Goal: Information Seeking & Learning: Check status

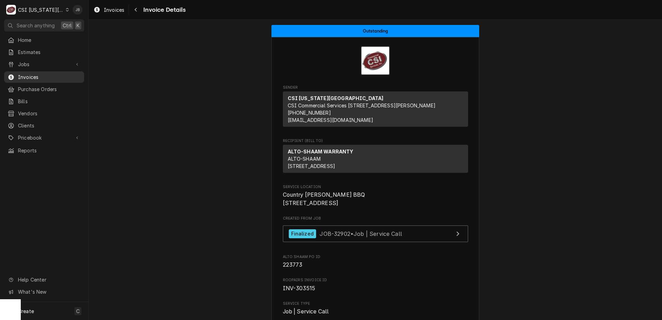
click at [32, 74] on span "Invoices" at bounding box center [49, 76] width 63 height 7
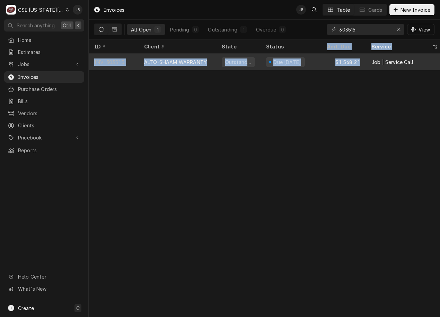
drag, startPoint x: 326, startPoint y: 52, endPoint x: 364, endPoint y: 59, distance: 38.3
click at [364, 59] on table "ID Client State Status Amt. Due Service Location Name Location Address Labels D…" at bounding box center [264, 54] width 351 height 31
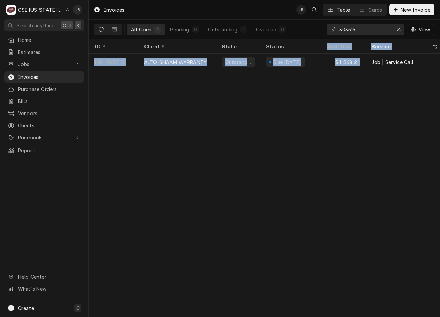
click at [252, 195] on div "Invoices JB Table Cards New Invoice All Open 1 Pending 0 Outstanding 1 Overdue …" at bounding box center [264, 158] width 351 height 317
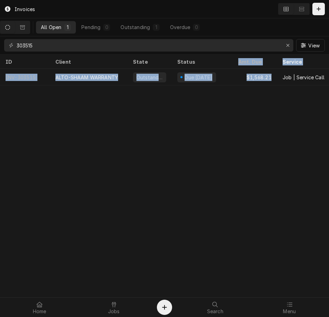
click at [257, 166] on div "Invoices All Open 1 Pending 0 Outstanding 1 Overdue 0 303515 View ID Client Sta…" at bounding box center [164, 158] width 329 height 317
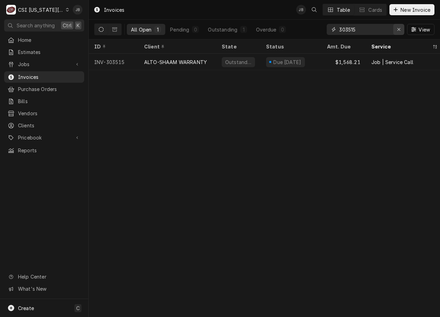
click at [400, 27] on div "Erase input" at bounding box center [398, 29] width 7 height 7
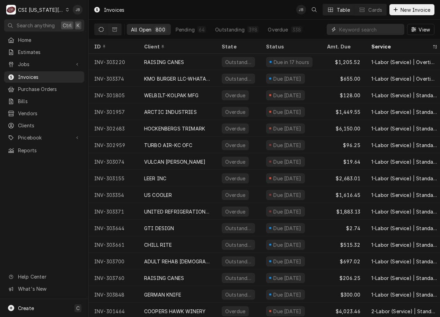
click at [342, 31] on input "Dynamic Content Wrapper" at bounding box center [370, 29] width 62 height 11
paste input "302518"
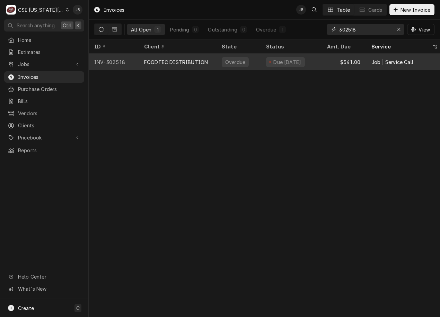
type input "302518"
click at [173, 54] on div "FOODTEC DISTRIBUTION" at bounding box center [178, 62] width 78 height 17
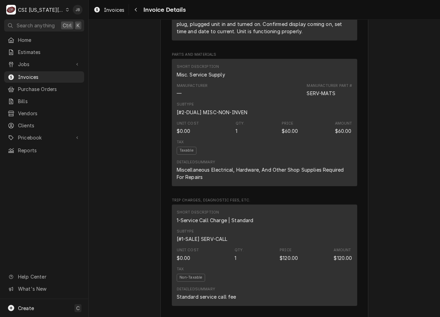
scroll to position [450, 0]
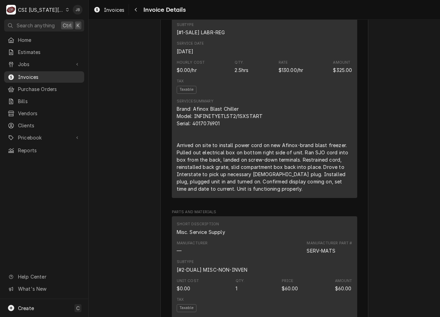
click at [41, 75] on span "Invoices" at bounding box center [49, 76] width 63 height 7
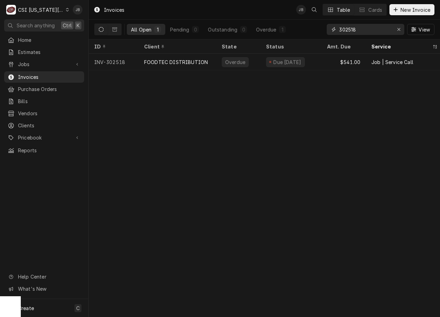
drag, startPoint x: 363, startPoint y: 30, endPoint x: 320, endPoint y: 30, distance: 42.6
click at [320, 30] on div "All Open 1 Pending 0 Outstanding 0 Overdue 1 302518 View" at bounding box center [264, 29] width 340 height 19
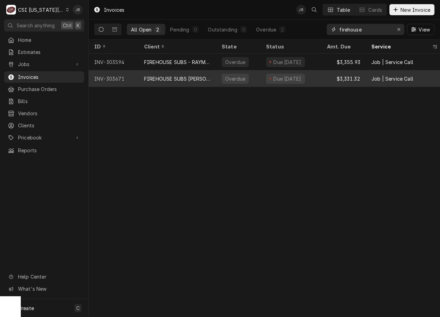
type input "firehouse"
click at [196, 76] on div "FIREHOUSE SUBS Jeremy Wallace" at bounding box center [177, 78] width 67 height 7
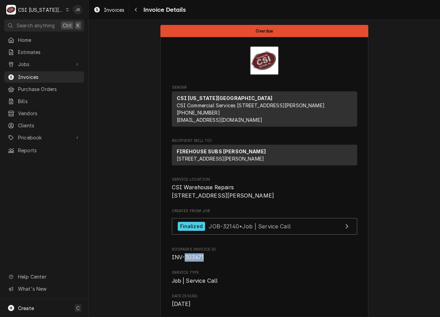
drag, startPoint x: 204, startPoint y: 281, endPoint x: 183, endPoint y: 281, distance: 21.1
click at [183, 262] on span "INV-303671" at bounding box center [264, 258] width 185 height 8
copy span "303671"
click at [37, 122] on span "Clients" at bounding box center [49, 125] width 63 height 7
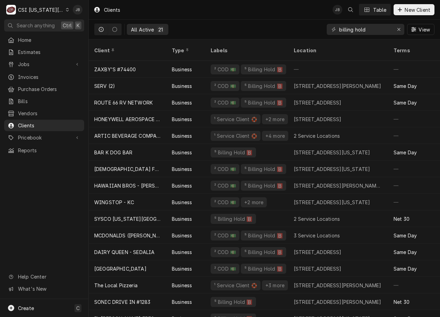
drag, startPoint x: 291, startPoint y: 26, endPoint x: 331, endPoint y: 27, distance: 40.2
click at [298, 27] on div "All Active 21 billing hold View" at bounding box center [264, 29] width 340 height 19
drag, startPoint x: 377, startPoint y: 33, endPoint x: 273, endPoint y: 31, distance: 103.9
click at [281, 34] on div "All Active 21 billing hold View" at bounding box center [264, 29] width 340 height 19
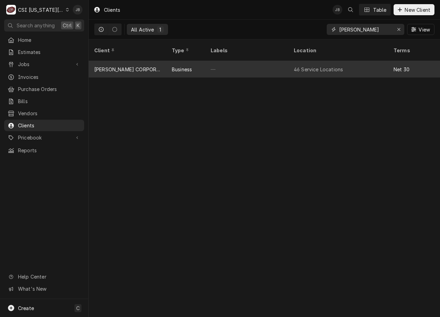
type input "follett"
click at [165, 64] on div "FOLLETT CORPORATION - KC" at bounding box center [128, 69] width 78 height 17
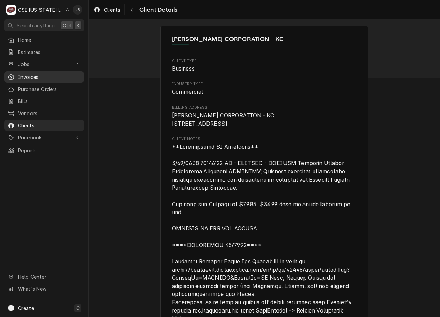
click at [32, 73] on span "Invoices" at bounding box center [49, 76] width 63 height 7
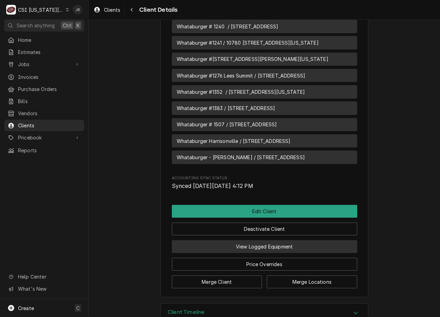
scroll to position [1727, 0]
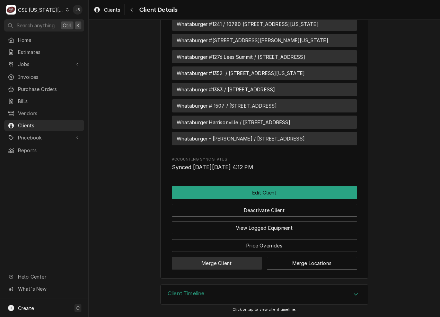
drag, startPoint x: 226, startPoint y: 291, endPoint x: 223, endPoint y: 260, distance: 31.0
click at [226, 288] on div "Client Timeline" at bounding box center [264, 294] width 207 height 19
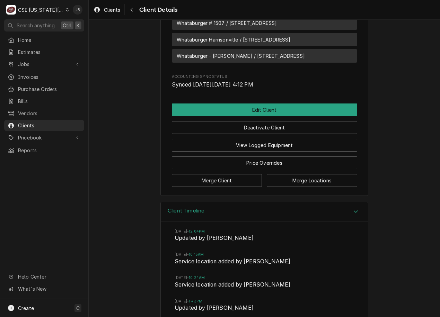
scroll to position [1788, 0]
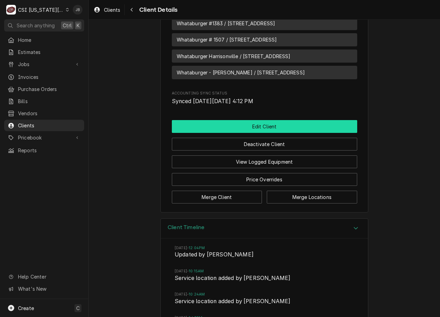
click at [266, 133] on button "Edit Client" at bounding box center [264, 126] width 185 height 13
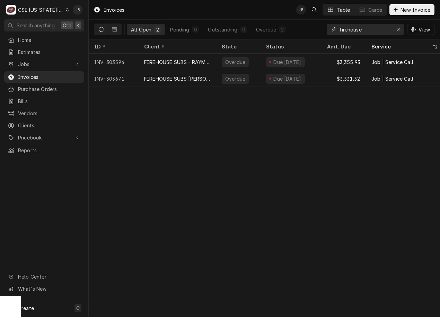
click at [360, 32] on input "firehouse" at bounding box center [365, 29] width 52 height 11
drag, startPoint x: 362, startPoint y: 30, endPoint x: 310, endPoint y: 34, distance: 52.8
click at [310, 34] on div "All Open 2 Pending 0 Outstanding 0 Overdue 2 firehouse View" at bounding box center [264, 29] width 340 height 19
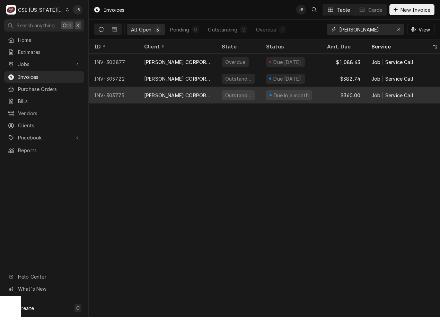
type input "follett"
click at [175, 96] on div "[PERSON_NAME] CORPORATION - KC" at bounding box center [177, 95] width 67 height 7
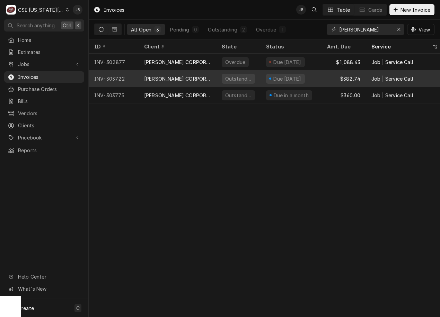
click at [168, 78] on div "[PERSON_NAME] CORPORATION - KC" at bounding box center [177, 78] width 67 height 7
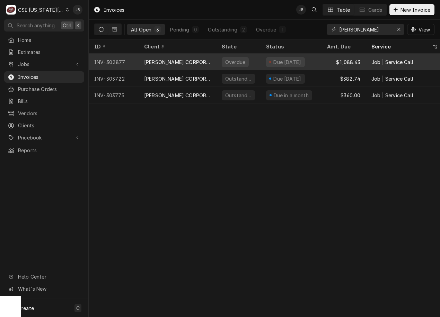
click at [185, 63] on div "[PERSON_NAME] CORPORATION - KC" at bounding box center [177, 62] width 67 height 7
click at [178, 60] on div "[PERSON_NAME] CORPORATION - KC" at bounding box center [177, 62] width 67 height 7
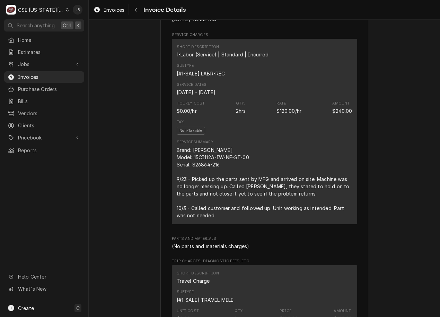
scroll to position [554, 0]
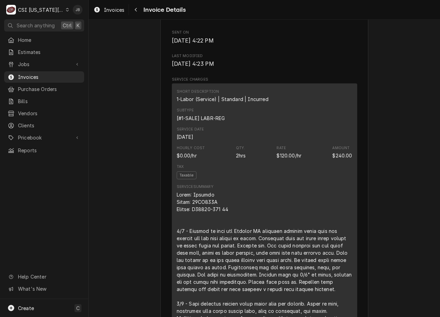
scroll to position [450, 0]
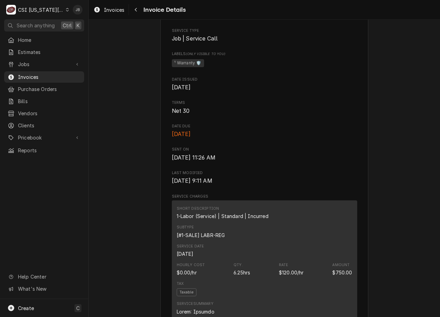
scroll to position [416, 0]
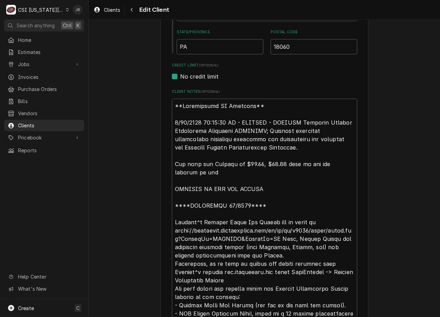
scroll to position [381, 0]
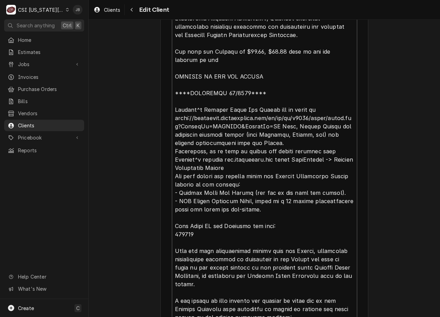
drag, startPoint x: 178, startPoint y: 60, endPoint x: 166, endPoint y: 54, distance: 13.8
type textarea "x"
type textarea "**Requisition ID Required** 2/16/2024 12:21:25 PM - JESSICA - FOLLETT Warranty …"
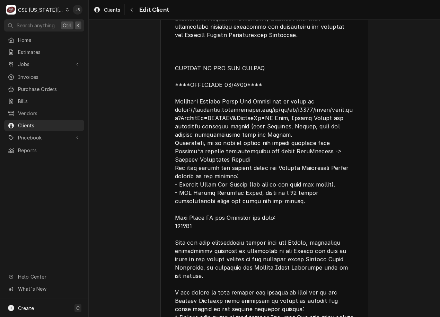
type textarea "x"
type textarea "**Requisition ID Required** 2/16/2024 12:21:25 PM - JESSICA - FOLLETT Warranty …"
type textarea "x"
type textarea "**Requisition ID Required** 2/16/2024 12:21:25 PM - JESSICA - FOLLETT Warranty …"
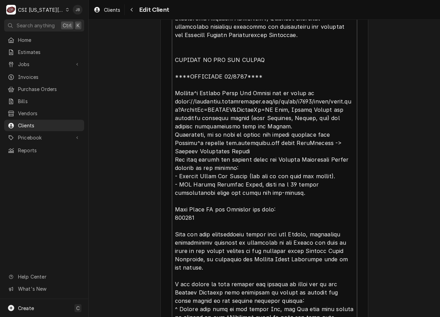
type textarea "x"
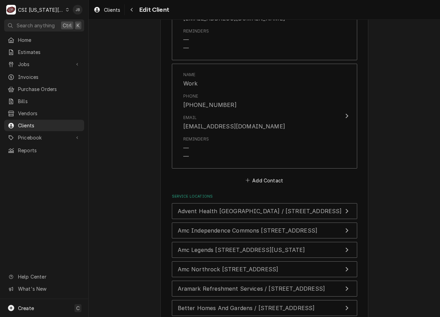
scroll to position [1562, 0]
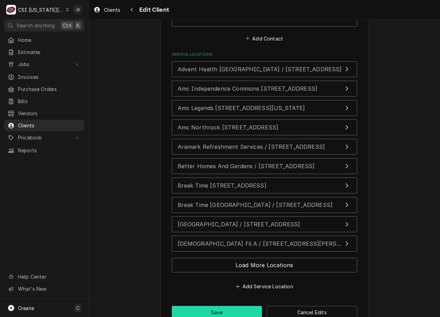
type textarea "**Requisition ID Required** 2/16/2024 12:21:25 PM - JESSICA - FOLLETT Warranty …"
click at [234, 306] on button "Save" at bounding box center [217, 312] width 90 height 13
type textarea "x"
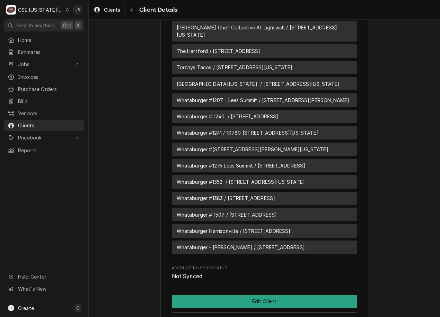
scroll to position [1711, 0]
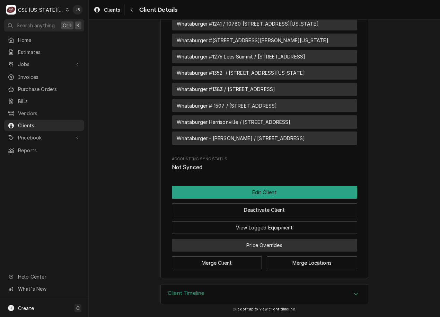
click at [276, 244] on button "Price Overrides" at bounding box center [264, 245] width 185 height 13
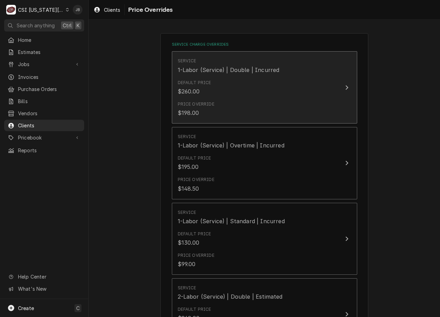
click at [211, 107] on div "Price Override $198.00" at bounding box center [257, 108] width 159 height 21
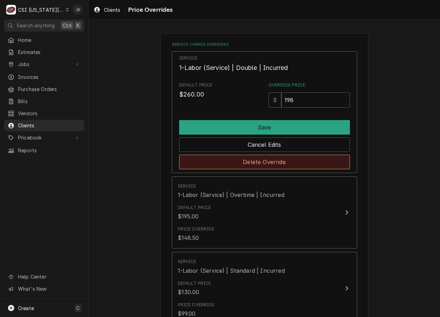
click at [240, 156] on button "Delete Override" at bounding box center [264, 162] width 171 height 15
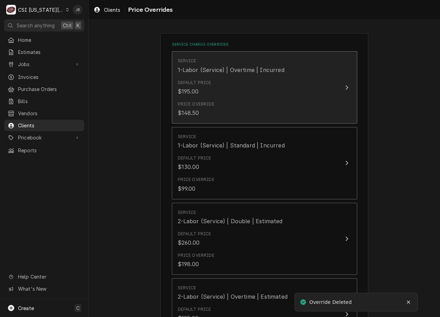
click at [228, 105] on div "Price Override $148.50" at bounding box center [257, 108] width 159 height 21
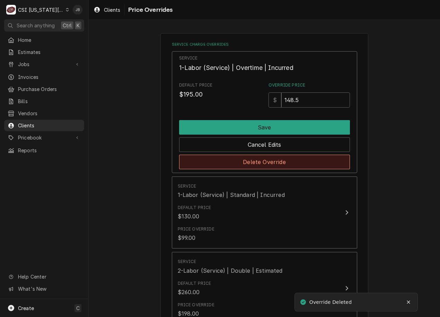
click at [230, 158] on button "Delete Override" at bounding box center [264, 162] width 171 height 15
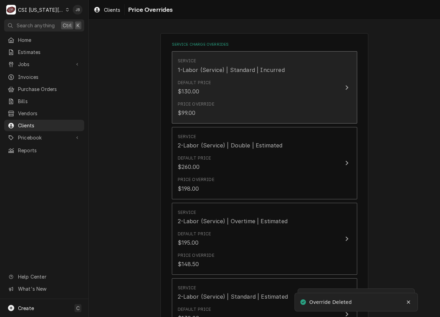
click at [231, 112] on div "Price Override $99.00" at bounding box center [257, 108] width 159 height 21
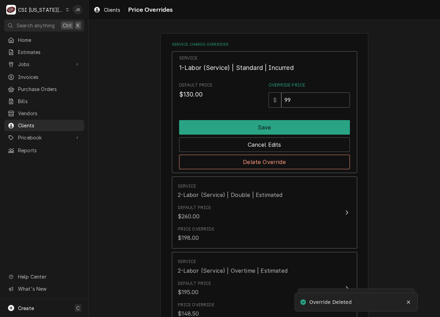
drag, startPoint x: 294, startPoint y: 103, endPoint x: 251, endPoint y: 99, distance: 42.8
click at [256, 104] on div "Default Price $130.00 Override Price $ 99" at bounding box center [264, 95] width 171 height 26
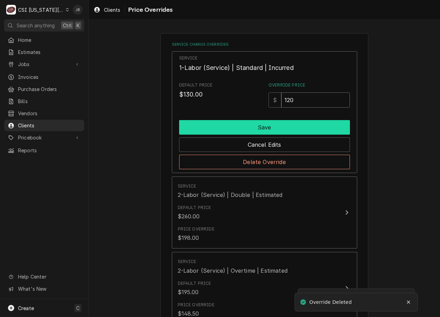
type input "120"
click at [238, 129] on button "Save" at bounding box center [264, 127] width 171 height 15
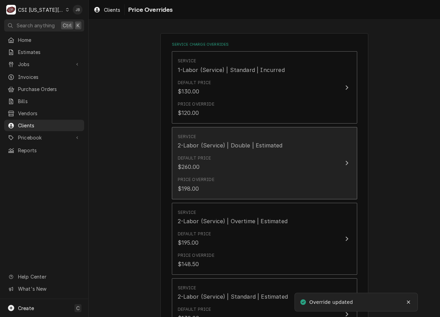
click at [235, 161] on div "Default Price $260.00" at bounding box center [257, 162] width 159 height 21
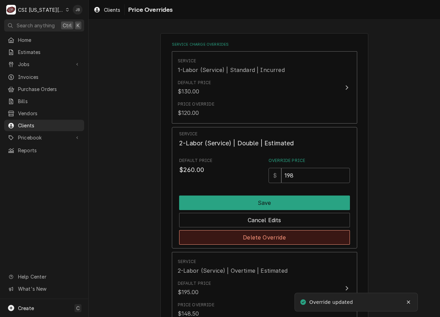
click at [236, 237] on button "Delete Override" at bounding box center [264, 237] width 171 height 15
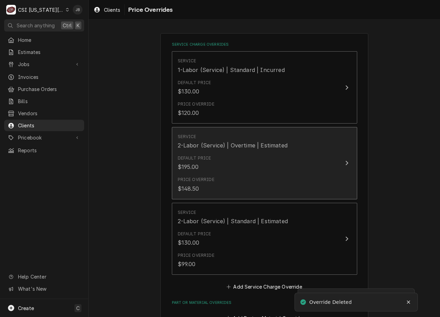
click at [224, 175] on div "Price Override $148.50" at bounding box center [257, 184] width 159 height 21
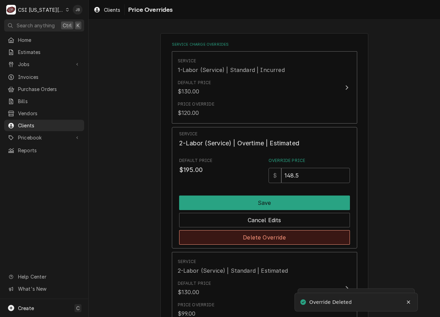
click at [234, 241] on button "Delete Override" at bounding box center [264, 237] width 171 height 15
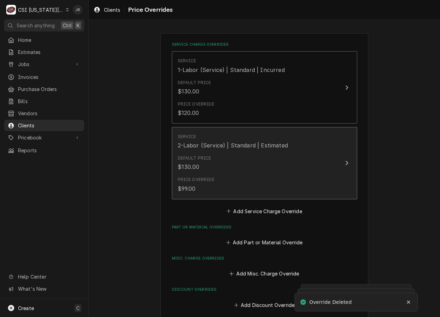
click at [230, 179] on div "Price Override $99.00" at bounding box center [257, 184] width 159 height 21
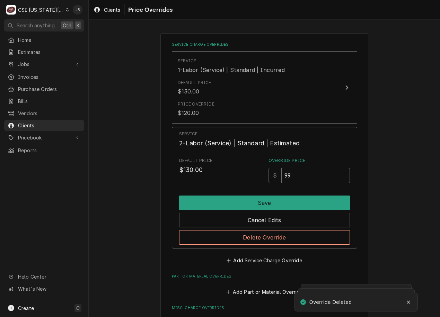
drag, startPoint x: 297, startPoint y: 178, endPoint x: 239, endPoint y: 177, distance: 57.9
click at [244, 178] on div "Default Price $130.00 Override Price $ 99" at bounding box center [264, 171] width 171 height 26
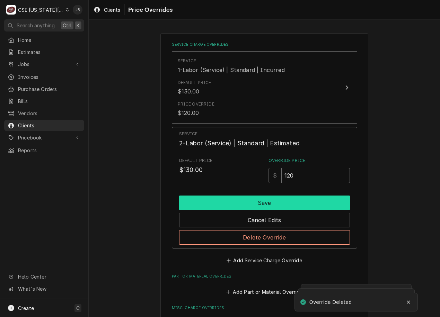
type input "120"
click at [210, 204] on button "Save" at bounding box center [264, 203] width 171 height 15
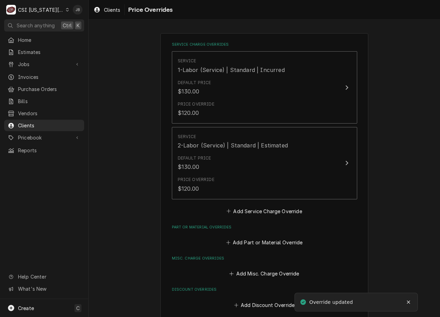
scroll to position [35, 0]
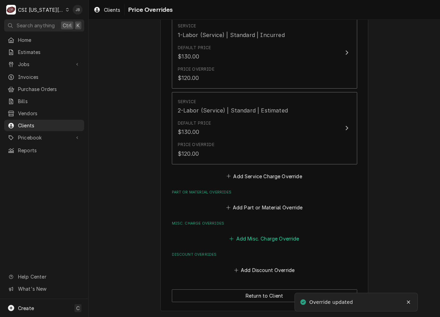
click at [262, 239] on button "Add Misc. Charge Override" at bounding box center [264, 239] width 72 height 10
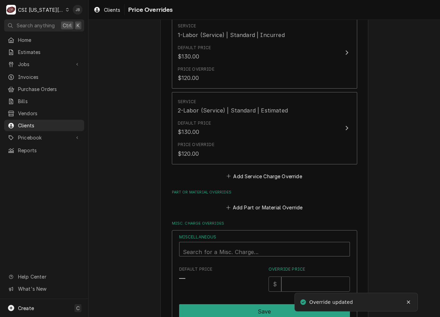
scroll to position [2, 0]
click at [219, 252] on div "Miscellaneous" at bounding box center [264, 250] width 163 height 17
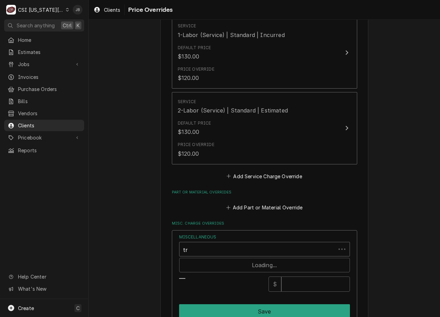
type input "tra"
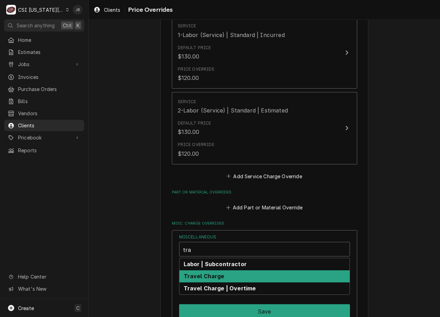
click at [219, 272] on div "Travel Charge" at bounding box center [264, 277] width 170 height 12
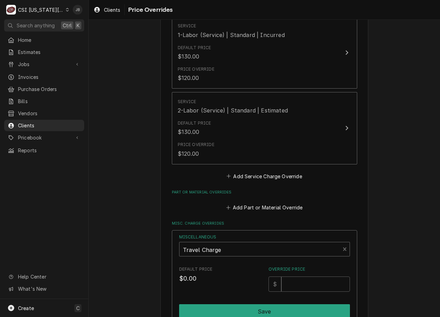
click at [236, 248] on div "Miscellaneous" at bounding box center [259, 250] width 153 height 17
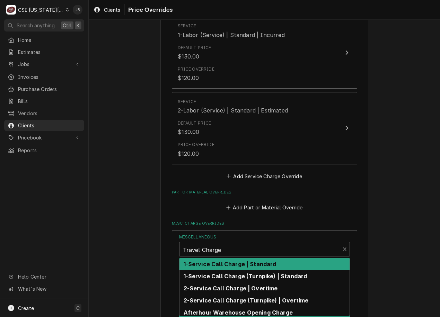
click at [132, 248] on div "Service Charge Overrides Service 1-Labor (Service) | Standard | Incurred Defaul…" at bounding box center [264, 204] width 351 height 425
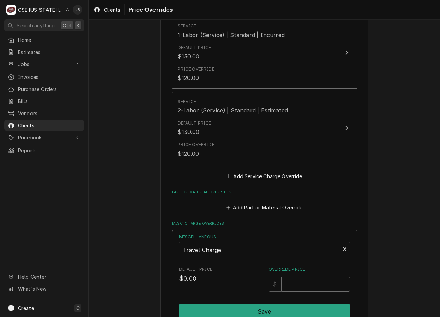
click at [299, 284] on input "Override Price" at bounding box center [315, 284] width 68 height 15
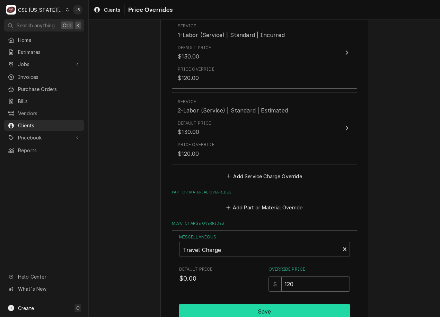
type input "120"
drag, startPoint x: 277, startPoint y: 310, endPoint x: 274, endPoint y: 309, distance: 3.5
click at [276, 310] on button "Save" at bounding box center [264, 312] width 171 height 15
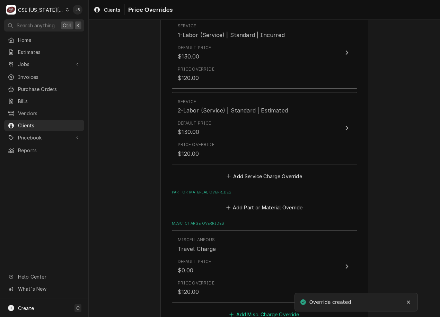
click at [246, 314] on button "Add Misc. Charge Override" at bounding box center [264, 315] width 72 height 10
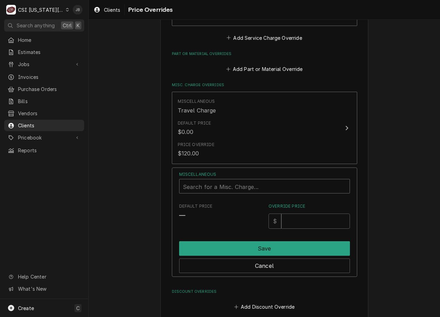
click at [203, 189] on div "Miscellaneous" at bounding box center [264, 187] width 163 height 17
type input "mile"
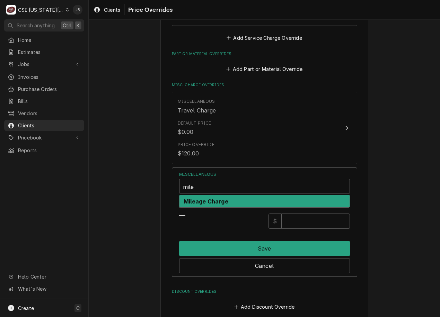
drag, startPoint x: 217, startPoint y: 203, endPoint x: 272, endPoint y: 217, distance: 56.8
click at [216, 203] on strong "Mileage Charge" at bounding box center [206, 201] width 45 height 7
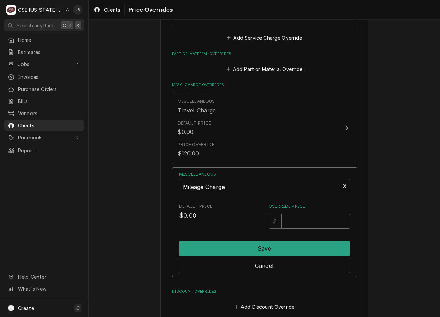
click at [299, 218] on input "Override Price" at bounding box center [315, 221] width 68 height 15
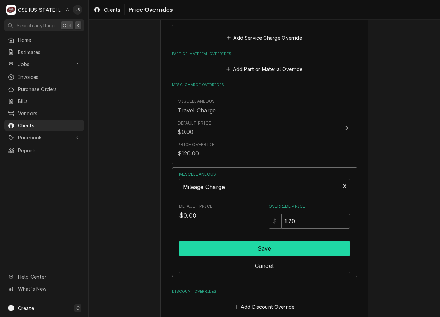
type input "1.20"
click at [302, 246] on button "Save" at bounding box center [264, 248] width 171 height 15
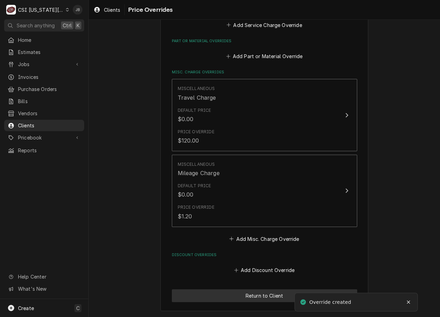
click at [239, 292] on button "Return to Client" at bounding box center [264, 296] width 185 height 13
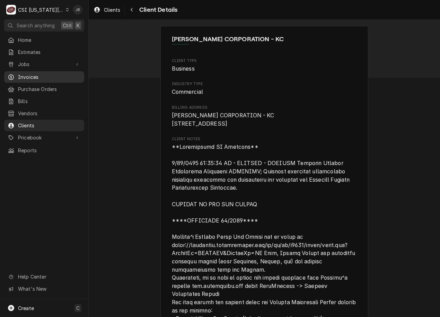
click at [32, 76] on span "Invoices" at bounding box center [49, 76] width 63 height 7
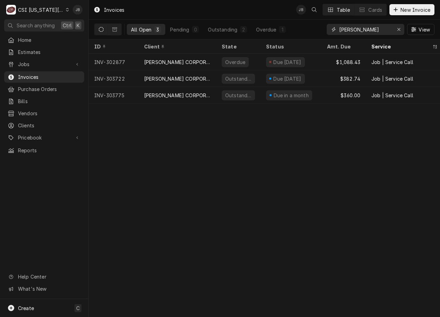
click at [344, 28] on input "[PERSON_NAME]" at bounding box center [365, 29] width 52 height 11
drag, startPoint x: 354, startPoint y: 28, endPoint x: 307, endPoint y: 30, distance: 47.9
click at [310, 30] on div "All Open 3 Pending 0 Outstanding 2 Overdue 1 [PERSON_NAME] View" at bounding box center [264, 29] width 340 height 19
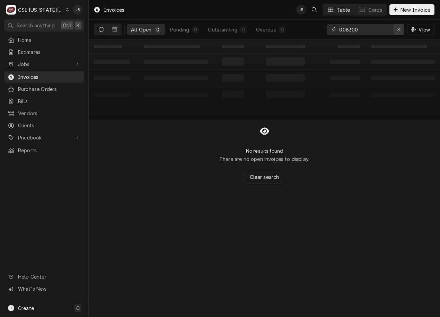
type input "008300"
click at [396, 28] on div "Erase input" at bounding box center [398, 29] width 7 height 7
type input "0"
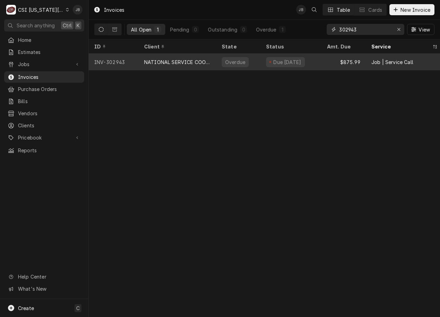
type input "302943"
click at [161, 65] on div "NATIONAL SERVICE COOPERATIVE" at bounding box center [178, 62] width 78 height 17
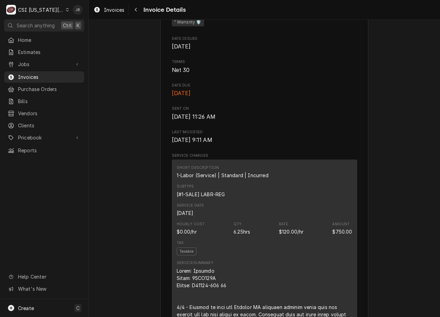
scroll to position [450, 0]
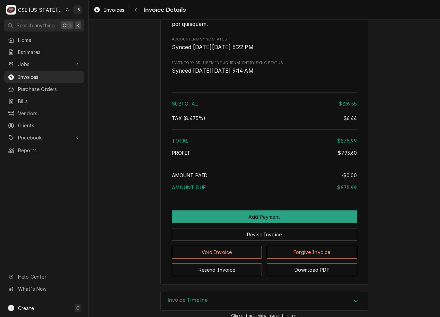
scroll to position [1417, 0]
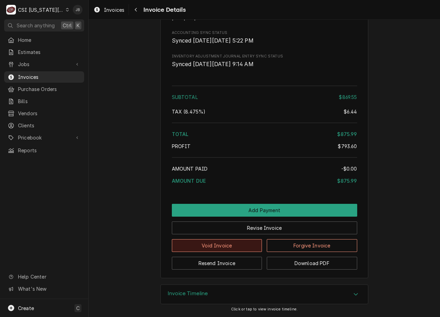
drag, startPoint x: 198, startPoint y: 293, endPoint x: 184, endPoint y: 239, distance: 55.7
click at [197, 292] on h3 "Invoice Timeline" at bounding box center [188, 294] width 41 height 7
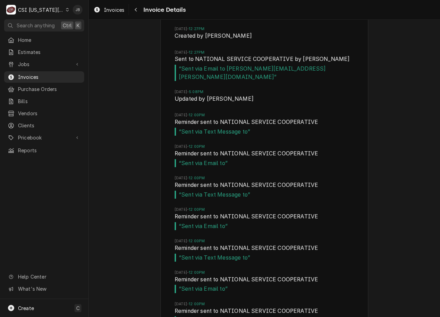
scroll to position [1679, 0]
click at [28, 65] on span "Jobs" at bounding box center [44, 64] width 52 height 7
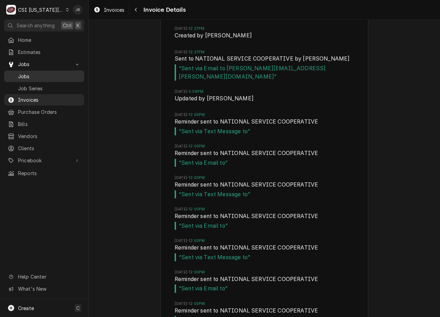
click at [32, 75] on span "Jobs" at bounding box center [49, 76] width 63 height 7
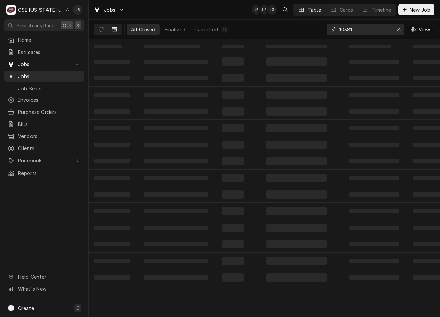
drag, startPoint x: 365, startPoint y: 33, endPoint x: 291, endPoint y: 36, distance: 73.5
click at [293, 36] on div "All Closed Finalized Cancelled 0 10381 View" at bounding box center [264, 29] width 340 height 19
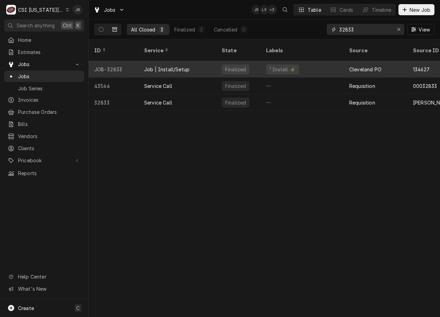
type input "32833"
click at [164, 66] on div "Job | Install/Setup" at bounding box center [166, 69] width 45 height 7
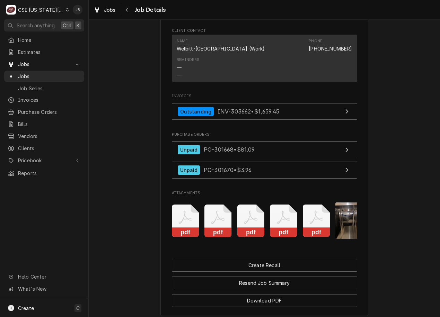
scroll to position [831, 0]
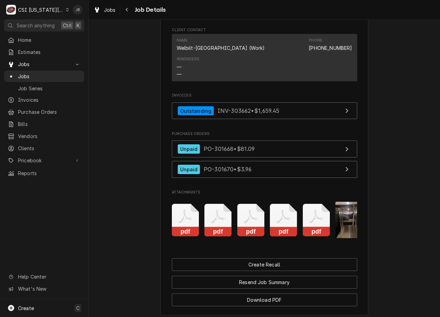
click at [186, 229] on icon "Attachments" at bounding box center [185, 220] width 27 height 33
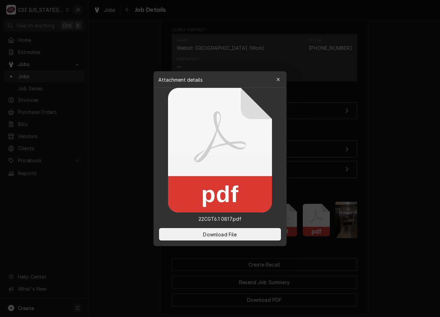
click at [141, 232] on div at bounding box center [220, 158] width 440 height 317
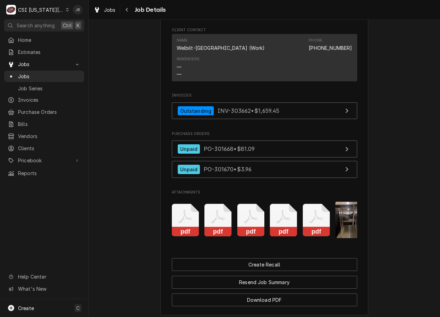
click at [222, 228] on icon "Attachments" at bounding box center [217, 220] width 27 height 33
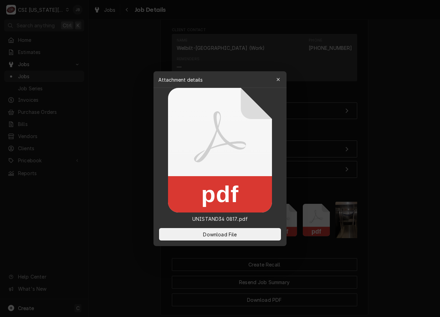
click at [120, 232] on div at bounding box center [220, 158] width 440 height 317
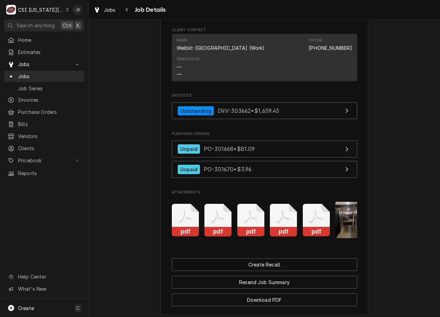
click at [255, 229] on icon "Attachments" at bounding box center [250, 220] width 27 height 33
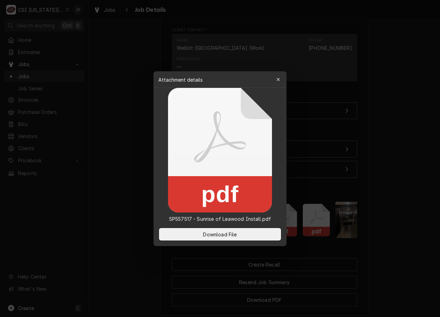
click at [125, 229] on div at bounding box center [220, 158] width 440 height 317
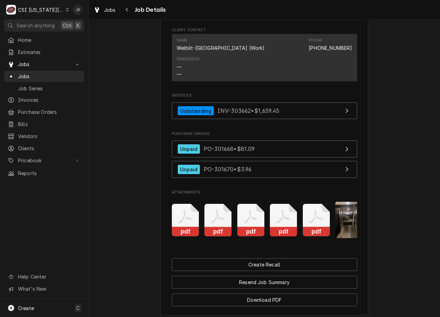
click at [282, 229] on icon "Attachments" at bounding box center [283, 220] width 27 height 33
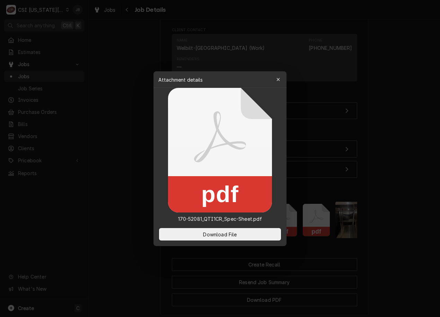
click at [411, 205] on div at bounding box center [220, 158] width 440 height 317
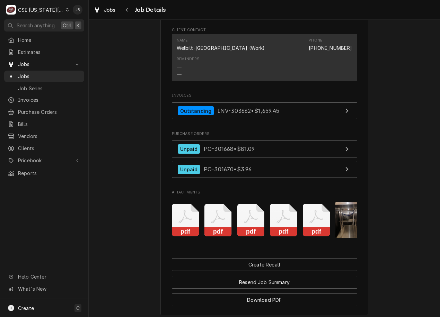
click at [309, 223] on icon "Attachments" at bounding box center [316, 220] width 27 height 33
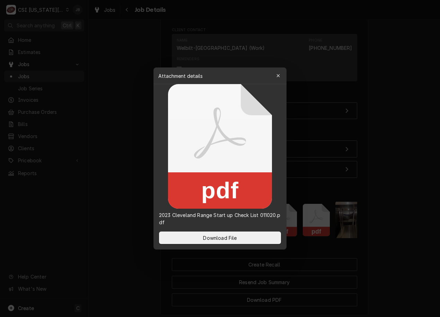
click at [379, 218] on div at bounding box center [220, 158] width 440 height 317
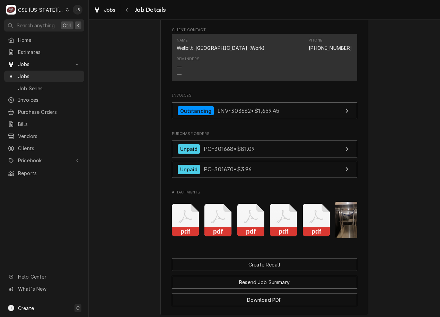
click at [306, 230] on icon "Attachments" at bounding box center [316, 220] width 27 height 33
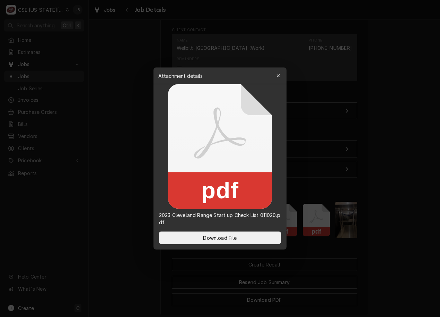
click at [425, 235] on div at bounding box center [220, 158] width 440 height 317
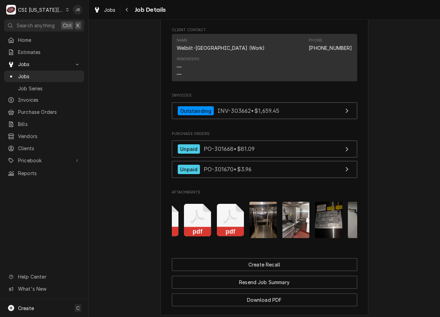
scroll to position [0, 109]
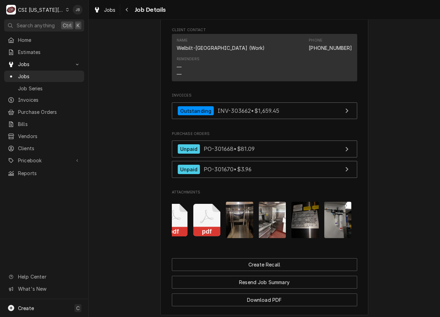
click at [198, 224] on icon "Attachments" at bounding box center [206, 220] width 27 height 33
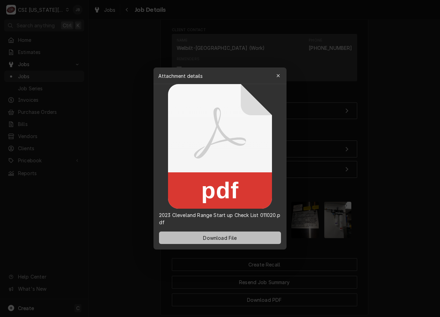
click at [196, 235] on button "Download File" at bounding box center [220, 238] width 122 height 12
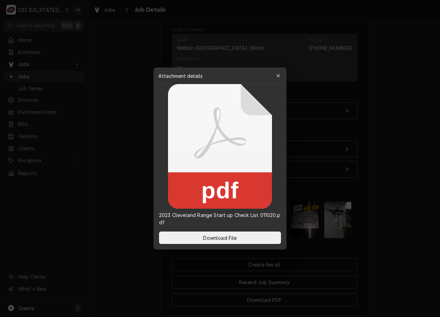
click at [379, 216] on div at bounding box center [220, 158] width 440 height 317
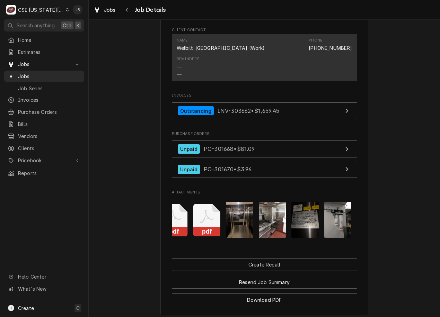
scroll to position [0, 0]
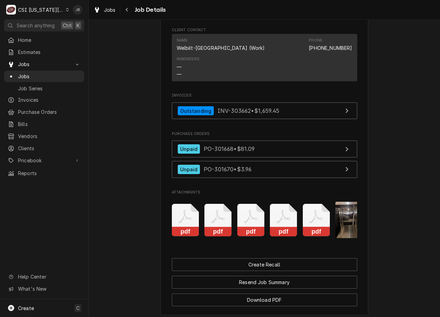
click at [180, 219] on icon "Attachments" at bounding box center [185, 220] width 27 height 33
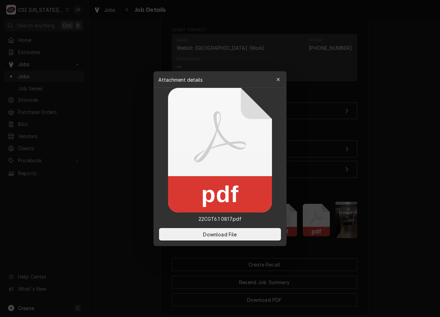
click at [124, 228] on div at bounding box center [220, 158] width 440 height 317
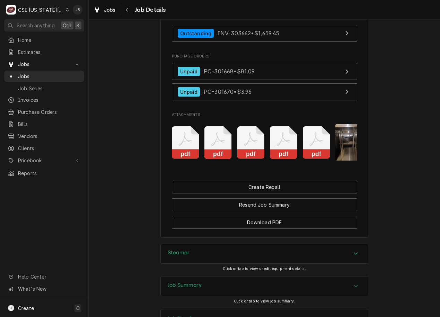
scroll to position [980, 0]
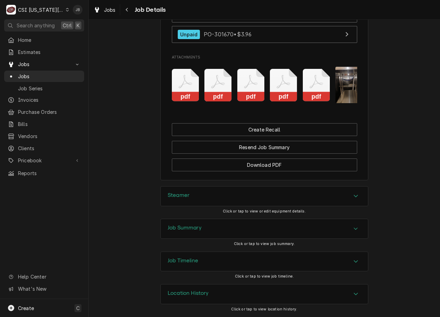
click at [195, 230] on h3 "Job Summary" at bounding box center [185, 228] width 34 height 7
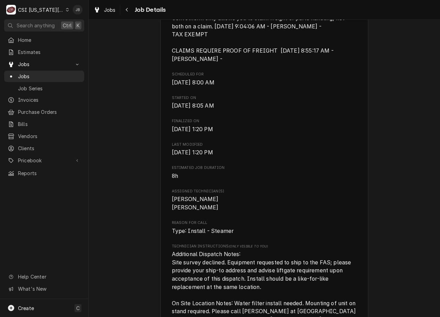
scroll to position [485, 0]
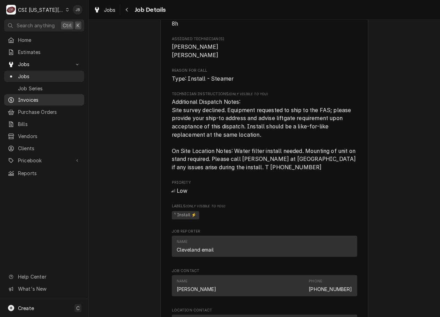
click at [39, 98] on span "Invoices" at bounding box center [49, 99] width 63 height 7
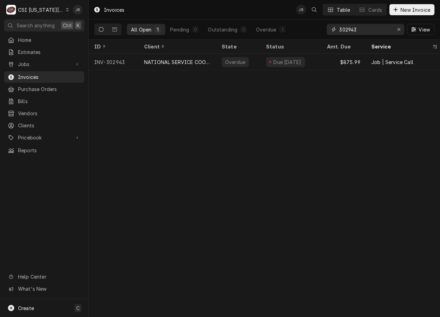
drag, startPoint x: 369, startPoint y: 29, endPoint x: 323, endPoint y: 32, distance: 46.1
click at [324, 32] on div "All Open 1 Pending 0 Outstanding 0 Overdue 1 302943 View" at bounding box center [264, 29] width 340 height 19
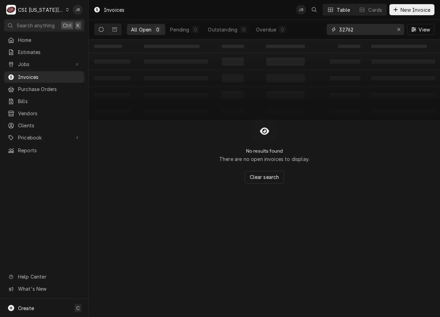
drag, startPoint x: 363, startPoint y: 29, endPoint x: 326, endPoint y: 30, distance: 36.7
click at [327, 30] on div "32762" at bounding box center [366, 29] width 78 height 11
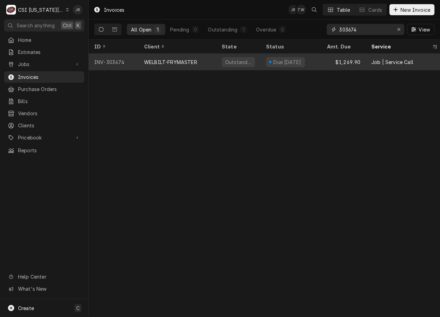
type input "303674"
click at [201, 61] on div "WELBILT-FRYMASTER" at bounding box center [178, 62] width 78 height 17
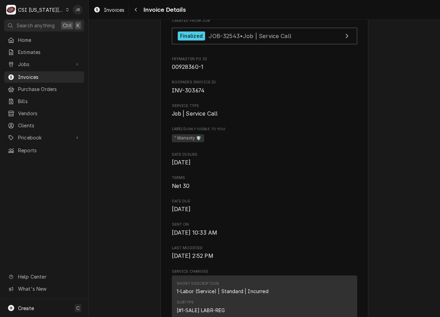
scroll to position [173, 0]
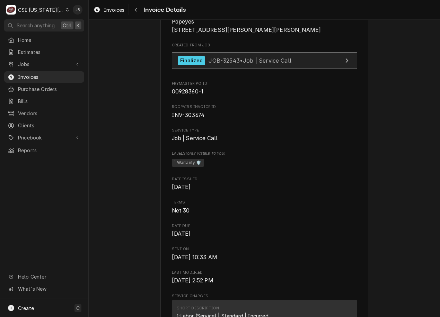
click at [236, 64] on span "JOB-32543 • Job | Service Call" at bounding box center [250, 60] width 83 height 7
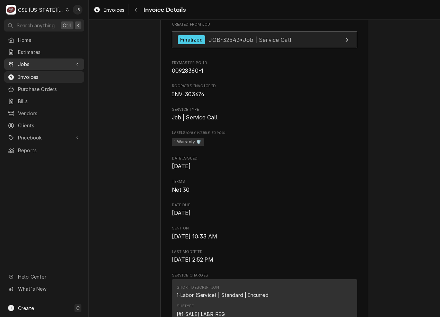
scroll to position [69, 0]
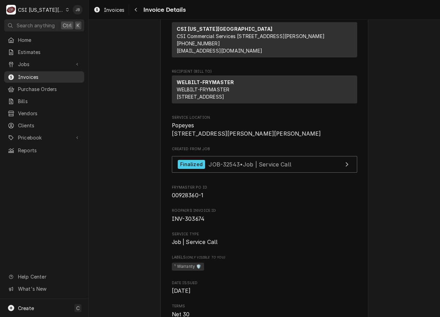
click at [58, 74] on span "Invoices" at bounding box center [49, 76] width 63 height 7
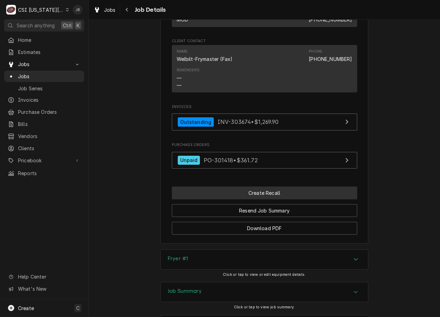
scroll to position [1350, 0]
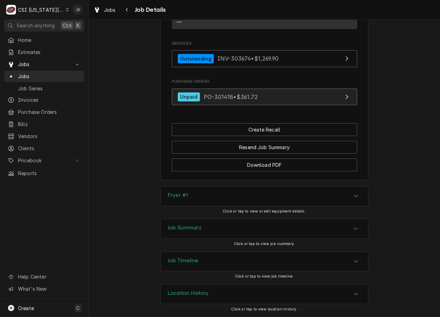
click at [213, 98] on span "PO-301418 • $361.72" at bounding box center [231, 96] width 54 height 7
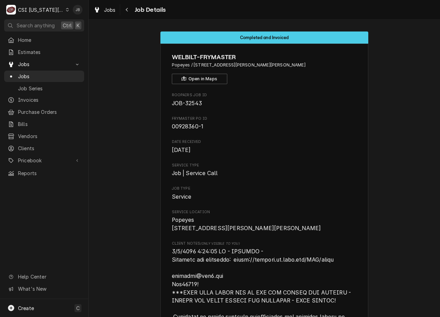
scroll to position [0, 0]
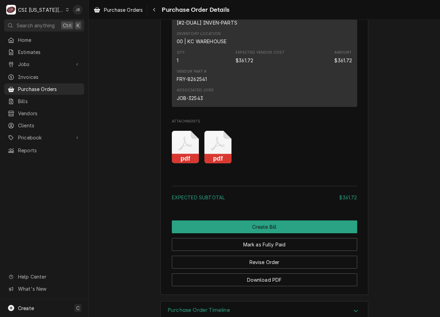
scroll to position [416, 0]
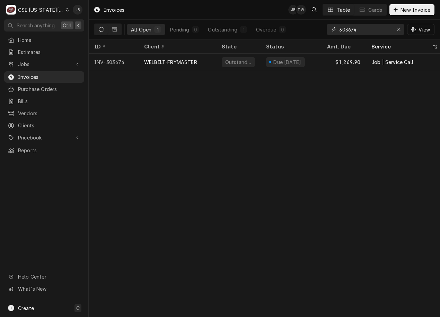
drag, startPoint x: 369, startPoint y: 27, endPoint x: 313, endPoint y: 30, distance: 56.2
click at [313, 30] on div "All Open 1 Pending 0 Outstanding 1 Overdue 0 303674 View" at bounding box center [264, 29] width 340 height 19
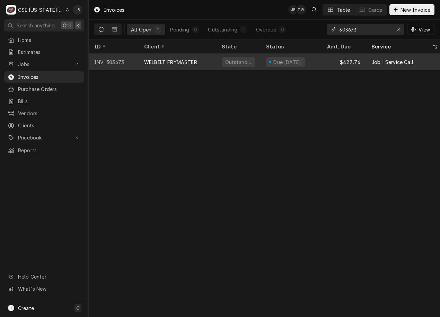
type input "303673"
click at [192, 61] on div "WELBILT-FRYMASTER" at bounding box center [170, 62] width 53 height 7
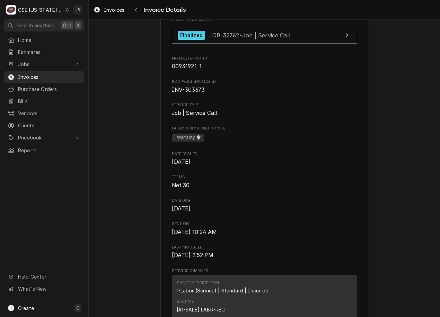
scroll to position [139, 0]
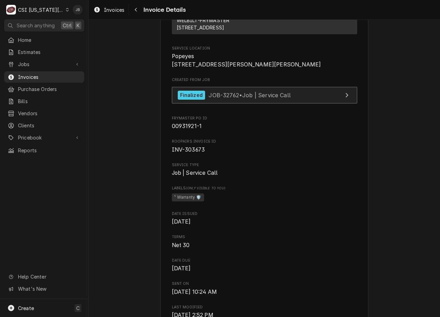
click at [233, 98] on span "JOB-32762 • Job | Service Call" at bounding box center [250, 94] width 82 height 7
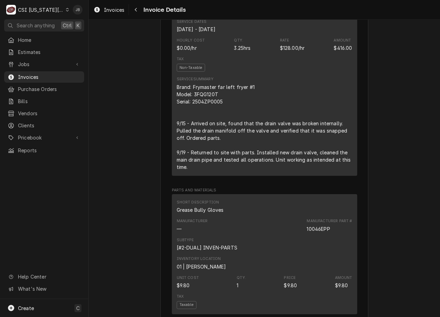
scroll to position [520, 0]
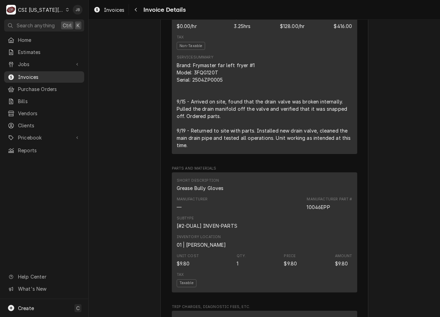
click at [56, 74] on span "Invoices" at bounding box center [49, 76] width 63 height 7
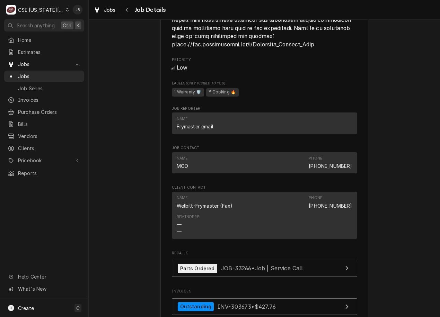
scroll to position [1109, 0]
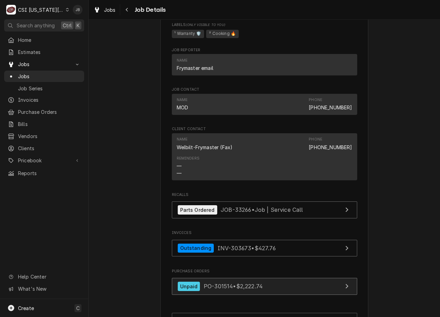
click at [217, 279] on link "Unpaid PO-301514 • $2,222.74" at bounding box center [264, 286] width 185 height 17
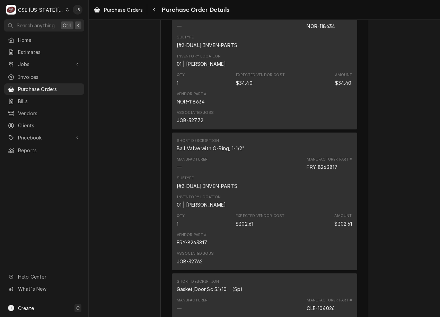
scroll to position [1836, 0]
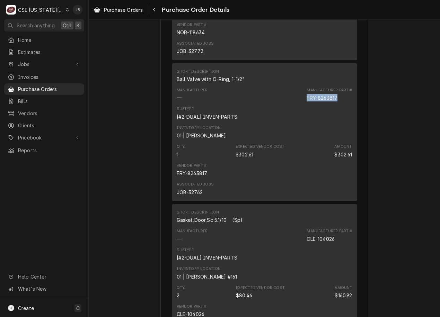
drag, startPoint x: 338, startPoint y: 120, endPoint x: 293, endPoint y: 124, distance: 45.6
click at [293, 104] on div "Manufacturer — Manufacturer Part # FRY-8263817" at bounding box center [265, 94] width 176 height 19
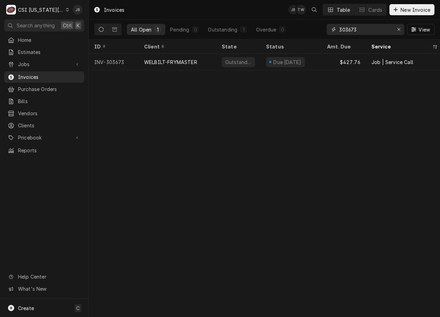
drag, startPoint x: 366, startPoint y: 29, endPoint x: 265, endPoint y: 36, distance: 100.7
click at [265, 36] on div "All Open 1 Pending 0 Outstanding 1 Overdue 0 303673 View" at bounding box center [264, 29] width 340 height 19
paste input "NV-303566"
type input "NV-303566"
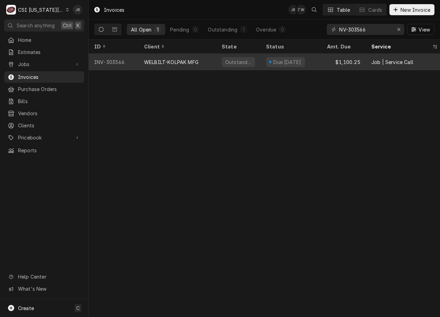
click at [170, 62] on div "WELBILT-KOLPAK MFG" at bounding box center [171, 62] width 54 height 7
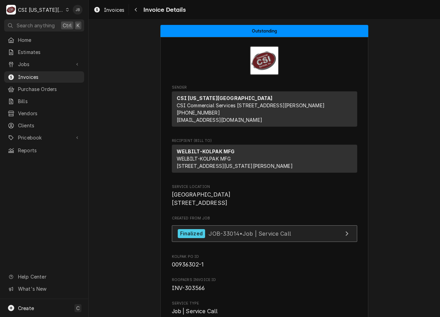
click at [212, 237] on span "JOB-33014 • Job | Service Call" at bounding box center [250, 233] width 82 height 7
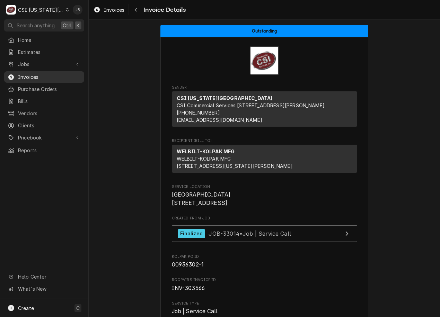
click at [36, 74] on span "Invoices" at bounding box center [49, 76] width 63 height 7
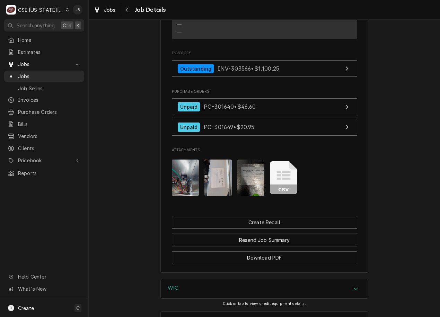
scroll to position [1097, 0]
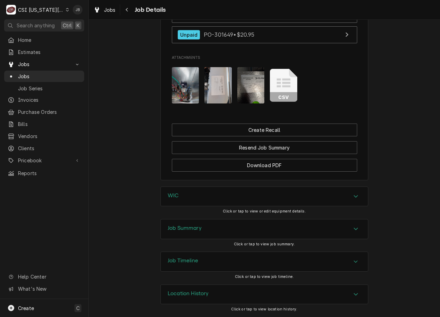
click at [200, 262] on div "Job Timeline" at bounding box center [264, 261] width 207 height 19
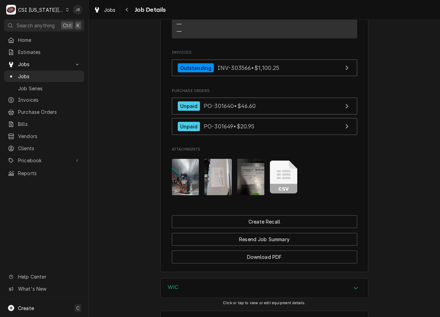
scroll to position [993, 0]
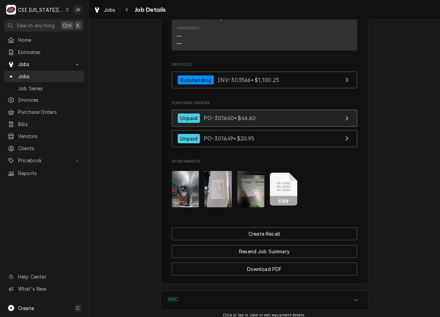
click at [211, 122] on div "Unpaid PO-301640 • $46.60" at bounding box center [217, 118] width 78 height 9
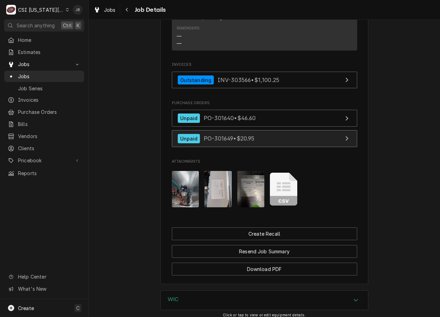
click at [224, 137] on span "PO-301649 • $20.95" at bounding box center [229, 138] width 51 height 7
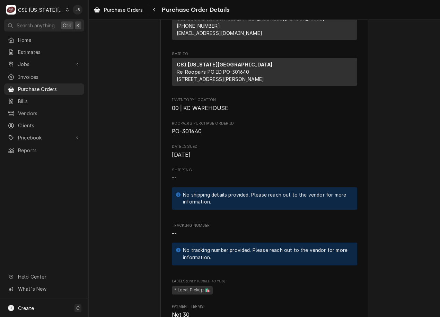
scroll to position [139, 0]
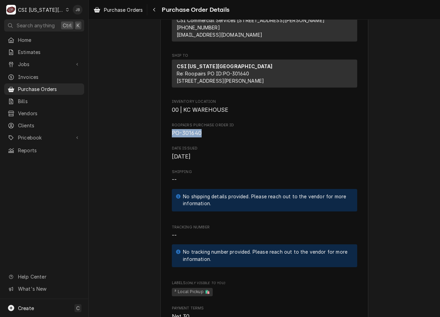
drag, startPoint x: 213, startPoint y: 159, endPoint x: 166, endPoint y: 157, distance: 47.1
click at [206, 128] on span "Roopairs Purchase Order ID" at bounding box center [264, 126] width 185 height 6
drag, startPoint x: 200, startPoint y: 153, endPoint x: 168, endPoint y: 154, distance: 31.9
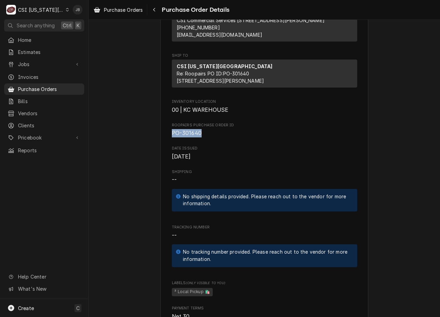
copy span "PO-301640"
click at [266, 188] on div "Vendor KEY REFRIGERATION SUPPLY KEY REFRIGERATION SUPPLY 14701 W 101st Terrace …" at bounding box center [264, 314] width 185 height 737
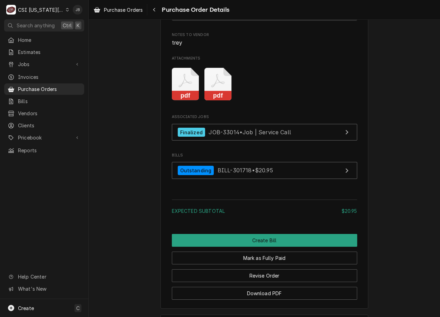
scroll to position [684, 0]
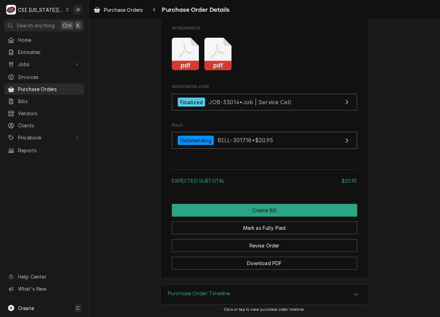
click at [207, 296] on h3 "Purchase Order Timeline" at bounding box center [199, 294] width 62 height 7
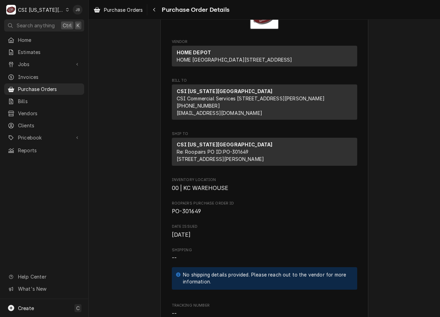
scroll to position [0, 0]
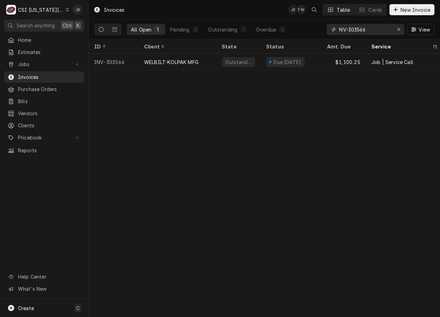
drag, startPoint x: 374, startPoint y: 34, endPoint x: 295, endPoint y: 37, distance: 79.4
click at [295, 37] on div "All Open 1 Pending 0 Outstanding 1 Overdue 0 NV-303566 View" at bounding box center [264, 29] width 340 height 19
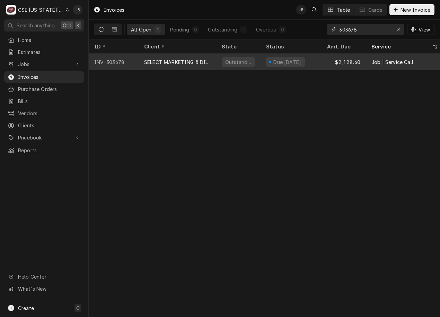
type input "303678"
click at [187, 63] on div "SELECT MARKETING & DISTRIBUTING" at bounding box center [177, 62] width 67 height 7
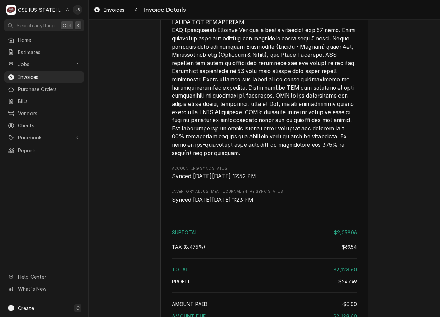
scroll to position [1669, 0]
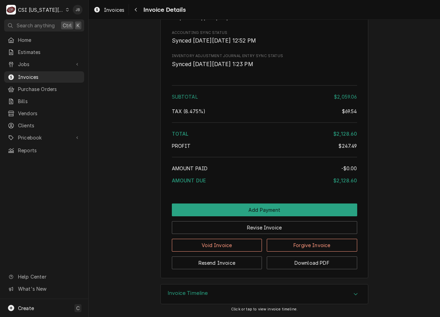
click at [209, 298] on div "Invoice Timeline" at bounding box center [264, 294] width 207 height 19
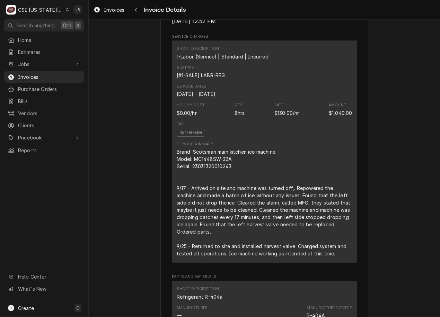
scroll to position [259, 0]
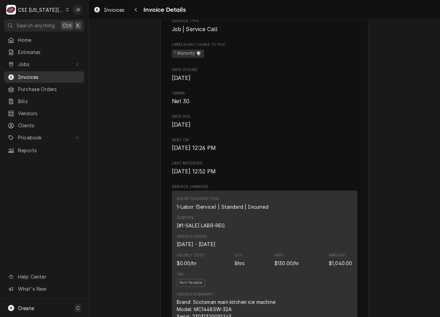
click at [57, 75] on span "Invoices" at bounding box center [49, 76] width 63 height 7
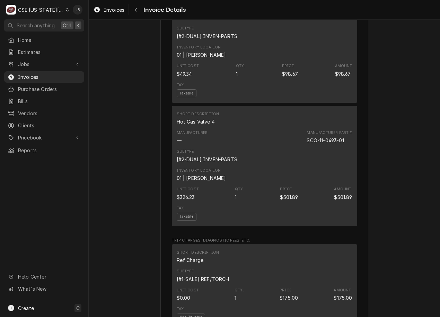
scroll to position [624, 0]
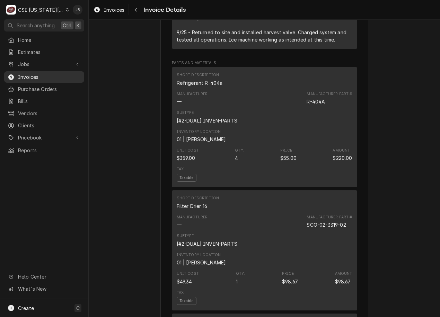
click at [39, 73] on span "Invoices" at bounding box center [49, 76] width 63 height 7
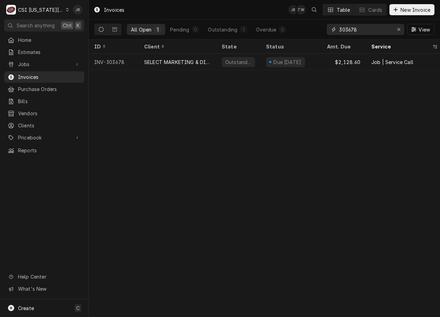
drag, startPoint x: 366, startPoint y: 29, endPoint x: 318, endPoint y: 30, distance: 48.2
click at [318, 30] on div "All Open 1 Pending 0 Outstanding 1 Overdue 0 303678 View" at bounding box center [264, 29] width 340 height 19
paste input "715."
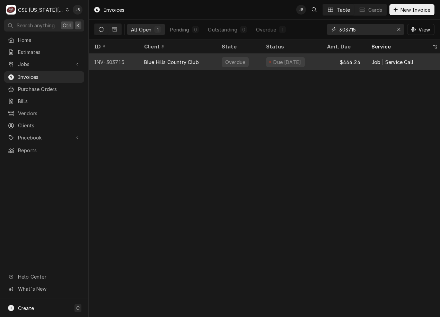
type input "303715"
click at [185, 59] on div "Blue Hills Country Club" at bounding box center [171, 62] width 55 height 7
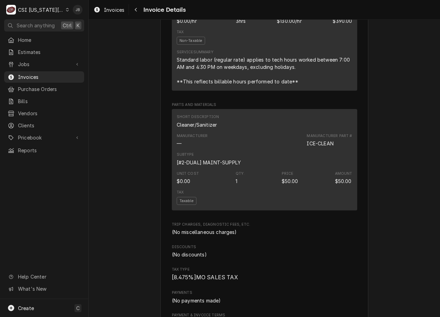
scroll to position [693, 0]
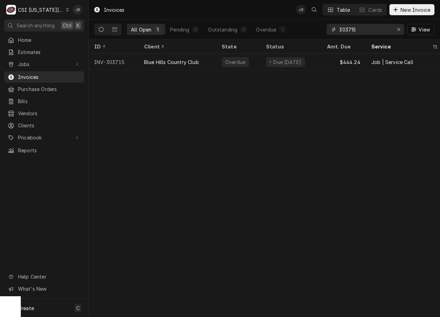
drag, startPoint x: 356, startPoint y: 28, endPoint x: 309, endPoint y: 31, distance: 46.9
click at [309, 31] on div "All Open 1 Pending 0 Outstanding 0 Overdue 1 303715 View" at bounding box center [264, 29] width 340 height 19
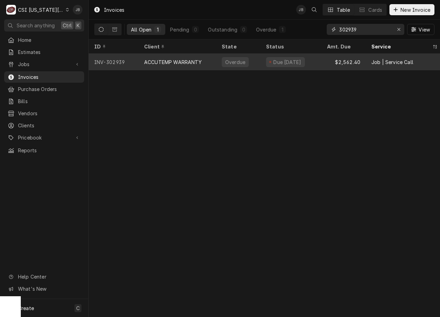
type input "302939"
click at [224, 61] on div "Overdue" at bounding box center [234, 62] width 21 height 7
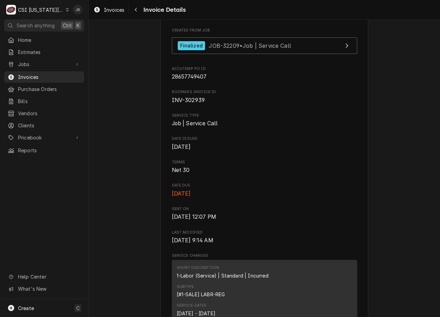
scroll to position [173, 0]
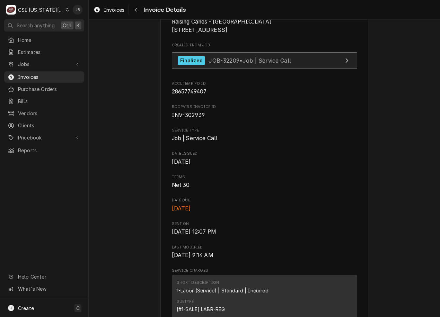
click at [235, 64] on span "JOB-32209 • Job | Service Call" at bounding box center [250, 60] width 82 height 7
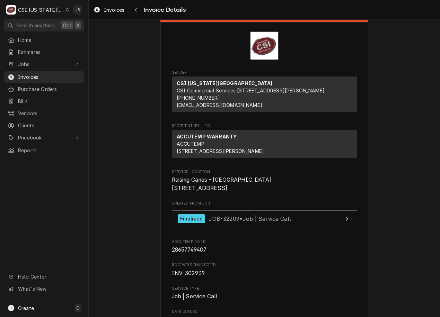
scroll to position [0, 0]
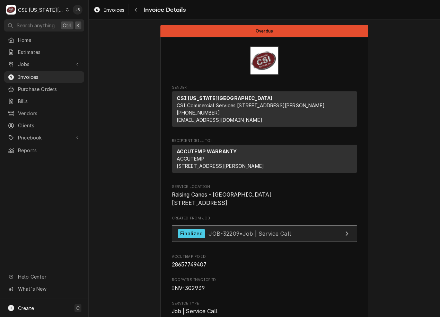
click at [224, 237] on span "JOB-32209 • Job | Service Call" at bounding box center [250, 233] width 82 height 7
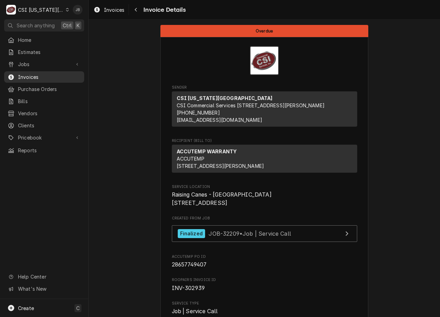
click at [37, 73] on span "Invoices" at bounding box center [49, 76] width 63 height 7
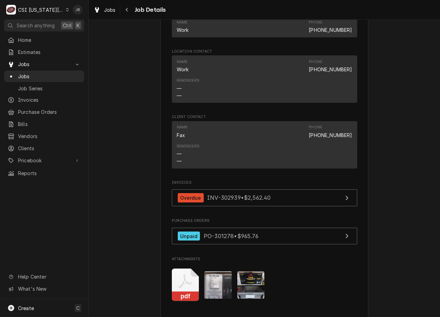
scroll to position [1351, 0]
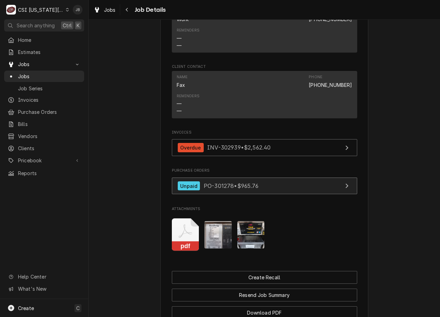
click at [235, 189] on span "PO-301278 • $965.76" at bounding box center [231, 186] width 55 height 7
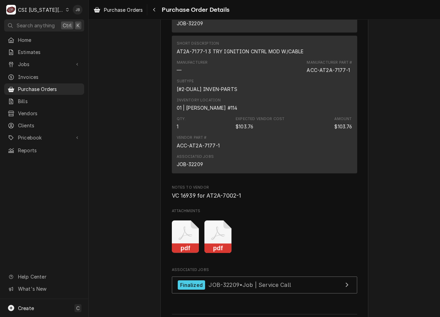
scroll to position [693, 0]
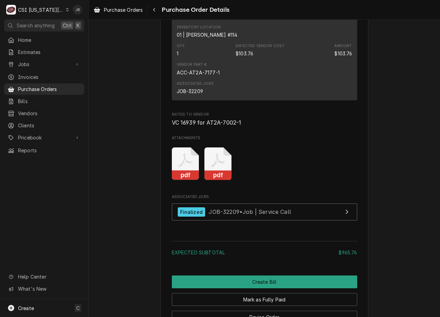
click at [215, 180] on icon "Attachments" at bounding box center [217, 164] width 27 height 33
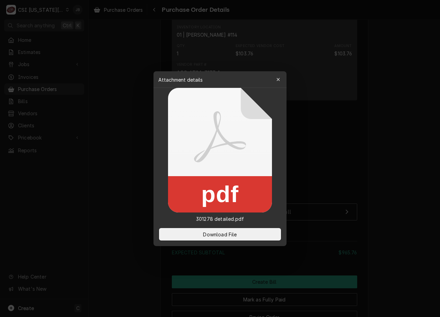
click at [369, 126] on div at bounding box center [220, 158] width 440 height 317
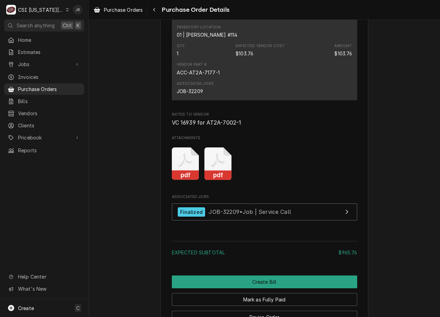
click at [176, 180] on icon "Attachments" at bounding box center [185, 164] width 27 height 33
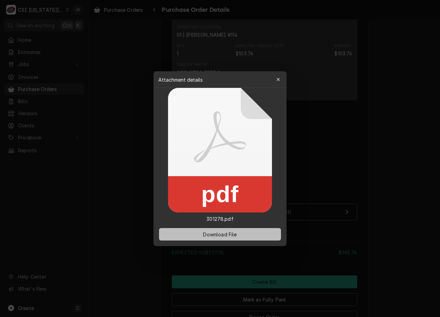
click at [214, 233] on span "Download File" at bounding box center [220, 234] width 36 height 7
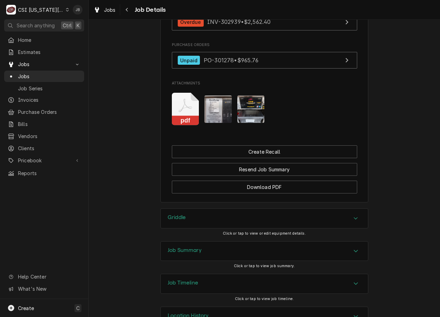
scroll to position [1507, 0]
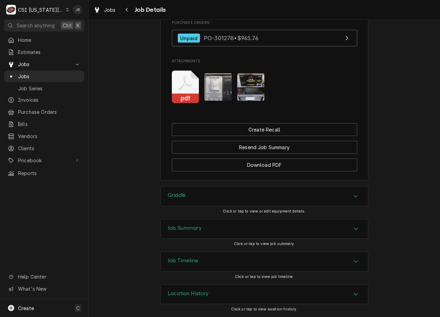
click at [204, 227] on div "Job Summary" at bounding box center [264, 229] width 207 height 19
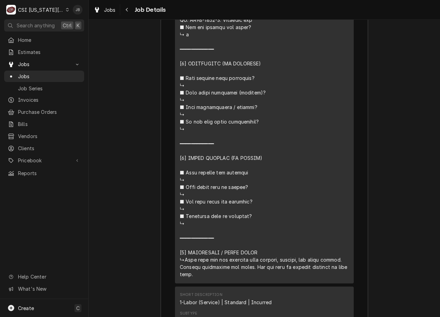
scroll to position [2166, 0]
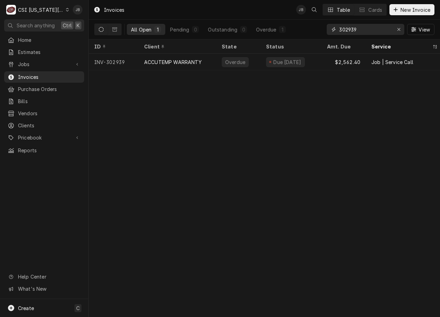
drag, startPoint x: 369, startPoint y: 31, endPoint x: 307, endPoint y: 29, distance: 61.3
click at [307, 29] on div "All Open 1 Pending 0 Outstanding 0 Overdue 1 302939 View" at bounding box center [264, 29] width 340 height 19
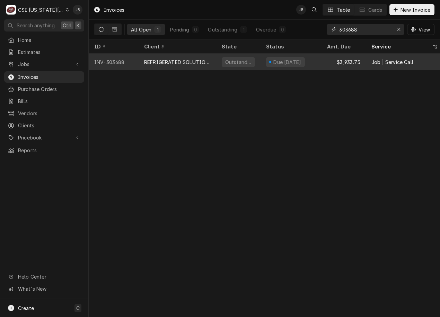
type input "303688"
click at [260, 63] on div "Outstanding" at bounding box center [238, 62] width 44 height 17
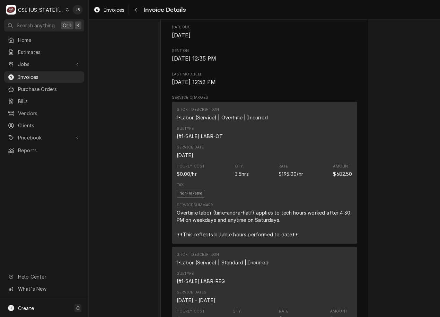
scroll to position [208, 0]
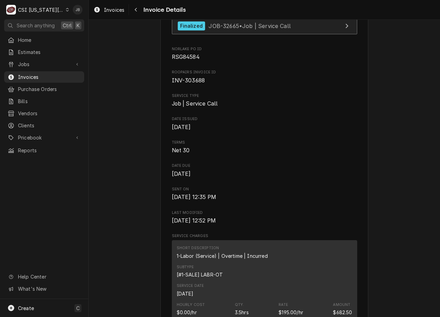
click at [201, 31] on div "Finalized" at bounding box center [191, 25] width 27 height 9
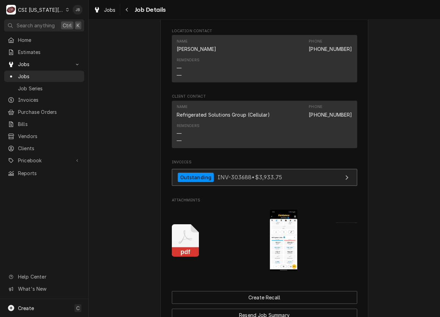
scroll to position [866, 0]
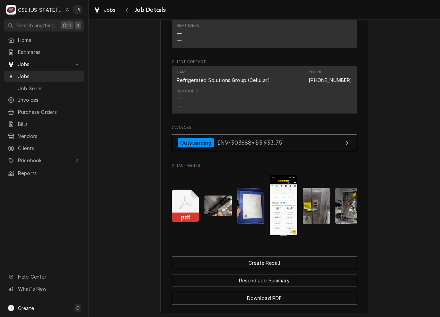
click at [240, 224] on img "Attachments" at bounding box center [250, 206] width 27 height 36
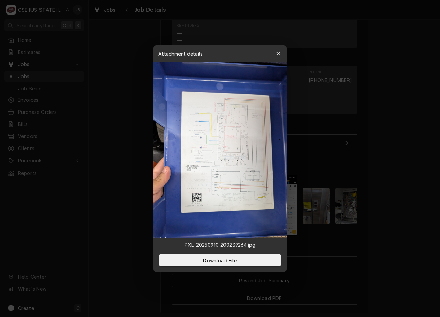
click at [375, 205] on div at bounding box center [220, 158] width 440 height 317
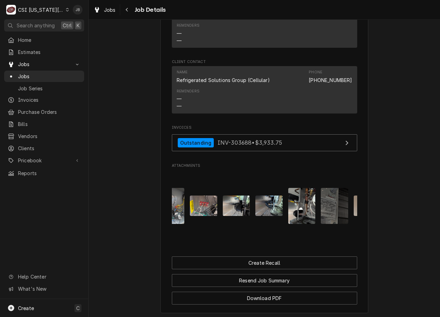
scroll to position [0, 280]
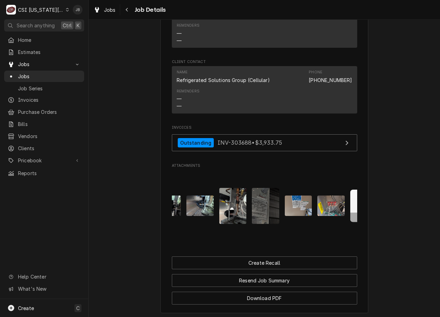
click at [258, 221] on img "Attachments" at bounding box center [265, 206] width 27 height 36
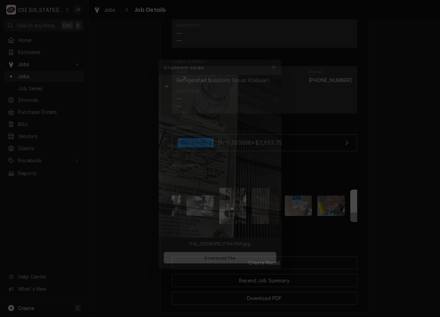
click at [340, 219] on div at bounding box center [220, 158] width 440 height 317
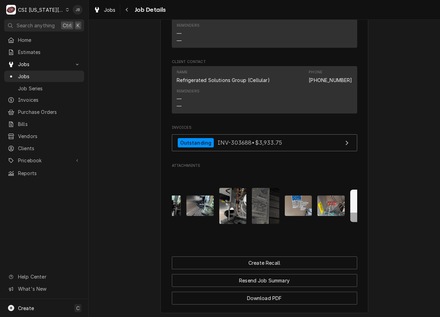
click at [295, 216] on img "Attachments" at bounding box center [298, 206] width 27 height 20
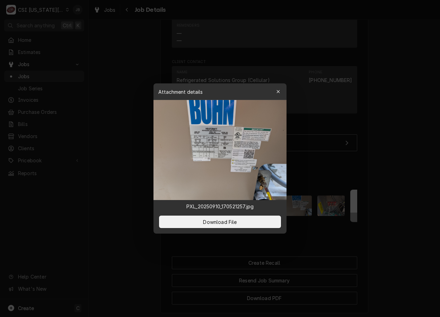
click at [359, 214] on div at bounding box center [220, 158] width 440 height 317
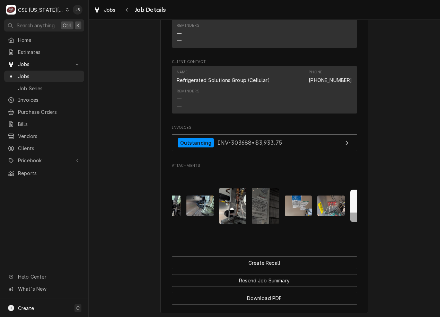
click at [326, 216] on img "Attachments" at bounding box center [330, 206] width 27 height 20
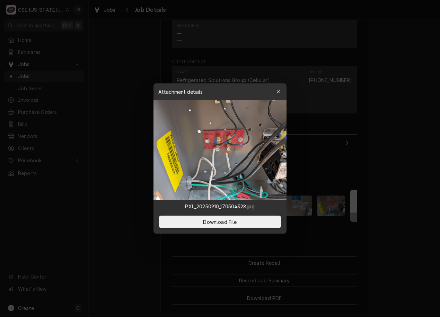
drag, startPoint x: 388, startPoint y: 232, endPoint x: 345, endPoint y: 242, distance: 43.8
click at [384, 232] on div at bounding box center [220, 158] width 440 height 317
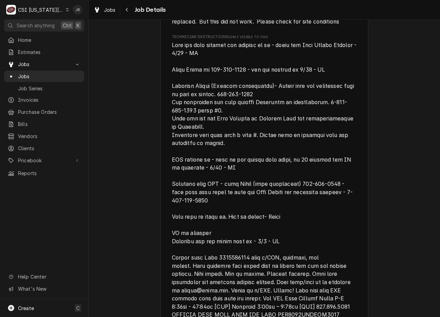
scroll to position [208, 0]
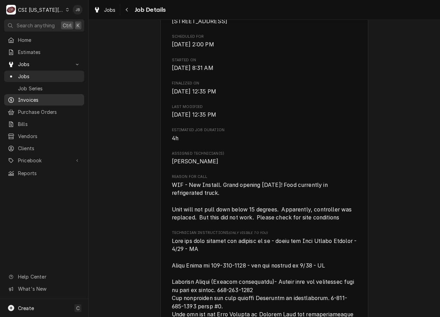
click at [34, 98] on span "Invoices" at bounding box center [49, 99] width 63 height 7
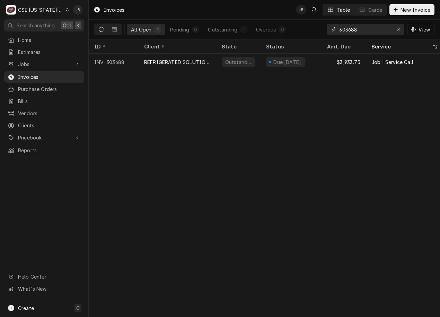
drag, startPoint x: 364, startPoint y: 27, endPoint x: 305, endPoint y: 30, distance: 59.3
click at [305, 30] on div "All Open 1 Pending 0 Outstanding 1 Overdue 0 303688 View" at bounding box center [264, 29] width 340 height 19
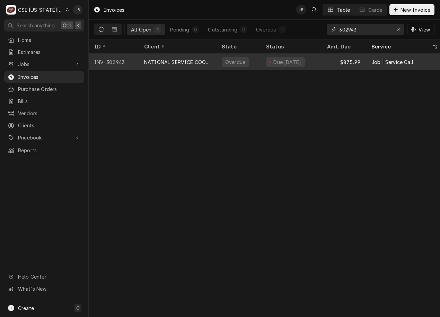
type input "302943"
click at [264, 62] on div "Due [DATE]" at bounding box center [291, 62] width 61 height 17
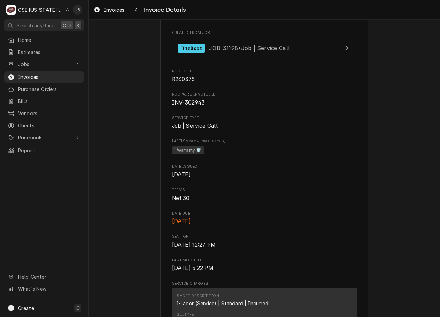
scroll to position [104, 0]
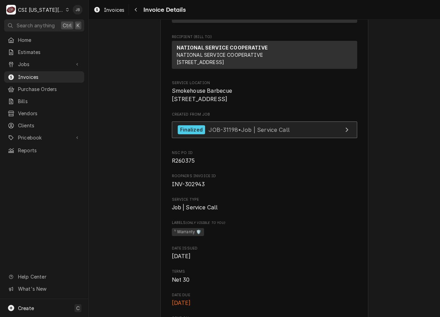
click at [236, 133] on span "JOB-31198 • Job | Service Call" at bounding box center [249, 129] width 81 height 7
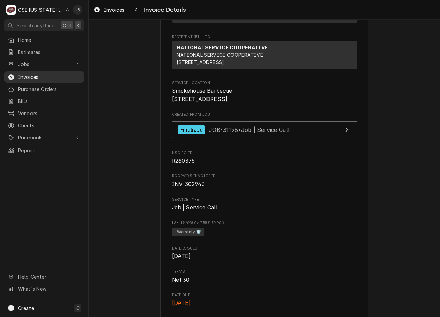
click at [44, 74] on span "Invoices" at bounding box center [49, 76] width 63 height 7
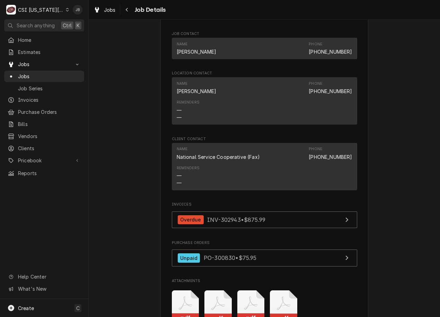
scroll to position [1109, 0]
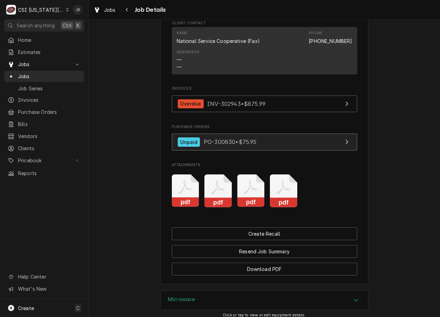
click at [239, 146] on span "PO-300830 • $75.95" at bounding box center [230, 142] width 53 height 7
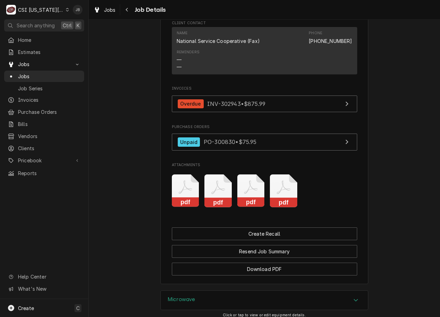
drag, startPoint x: 368, startPoint y: 206, endPoint x: 354, endPoint y: 206, distance: 13.9
drag, startPoint x: 298, startPoint y: 208, endPoint x: 286, endPoint y: 207, distance: 11.8
click at [299, 208] on div "pdf pdf pdf pdf" at bounding box center [264, 191] width 185 height 44
click at [286, 194] on icon "Attachments" at bounding box center [284, 188] width 14 height 14
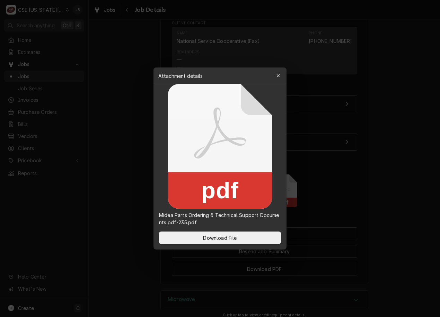
click at [110, 194] on div at bounding box center [220, 158] width 440 height 317
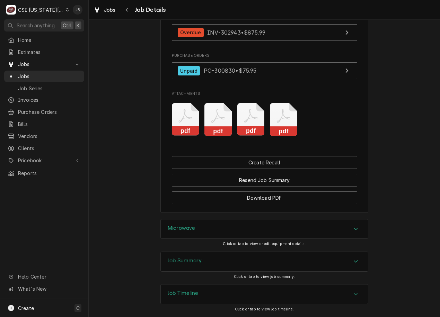
scroll to position [1229, 0]
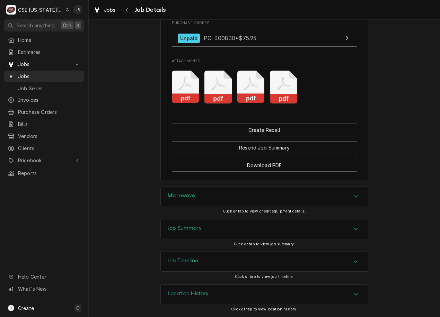
click at [286, 87] on icon "Attachments" at bounding box center [284, 84] width 14 height 14
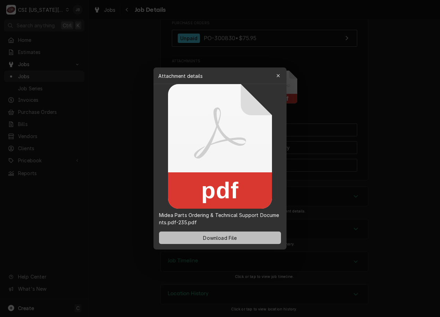
click at [213, 235] on span "Download File" at bounding box center [220, 238] width 36 height 7
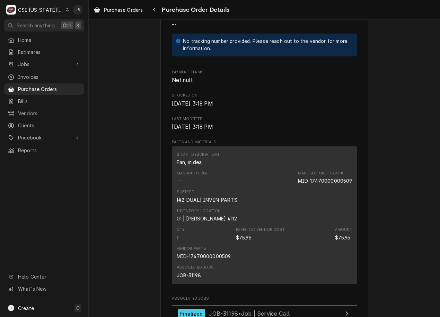
scroll to position [173, 0]
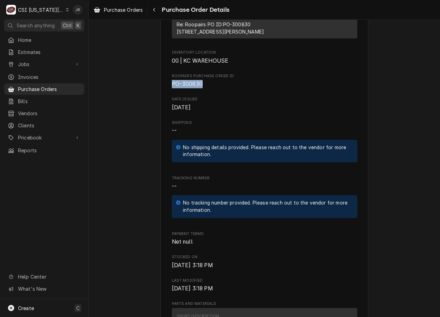
drag, startPoint x: 201, startPoint y: 96, endPoint x: 168, endPoint y: 97, distance: 33.3
click at [168, 97] on div "Vendor [DOMAIN_NAME] [DOMAIN_NAME] Bill To CSI [US_STATE] City CSI Commercial S…" at bounding box center [264, 239] width 208 height 750
copy span "PO-300830"
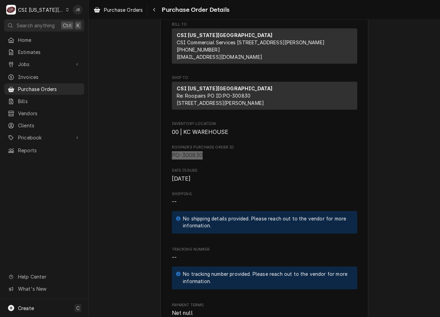
scroll to position [107, 0]
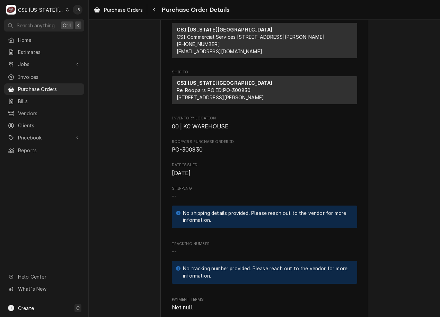
click at [270, 168] on span "Date Issued" at bounding box center [264, 165] width 185 height 6
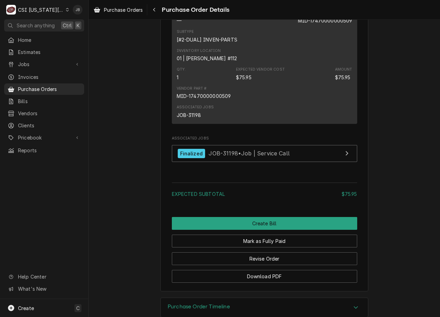
scroll to position [523, 0]
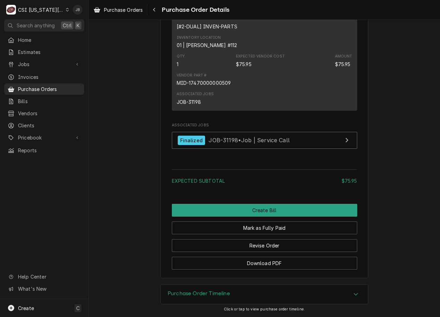
click at [212, 295] on h3 "Purchase Order Timeline" at bounding box center [199, 294] width 62 height 7
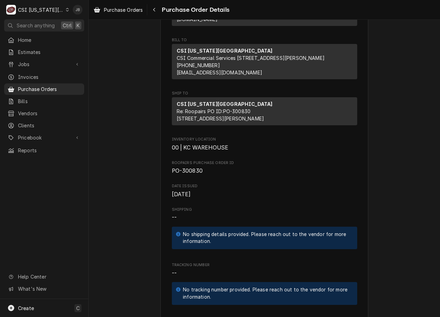
scroll to position [0, 0]
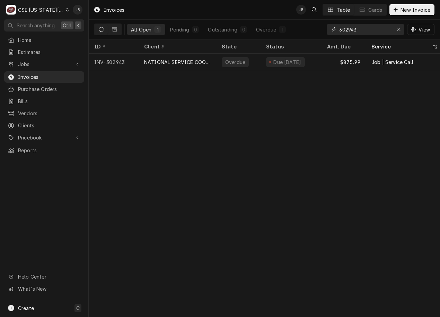
drag, startPoint x: 365, startPoint y: 29, endPoint x: 327, endPoint y: 32, distance: 38.2
click at [327, 32] on div "302943" at bounding box center [366, 29] width 78 height 11
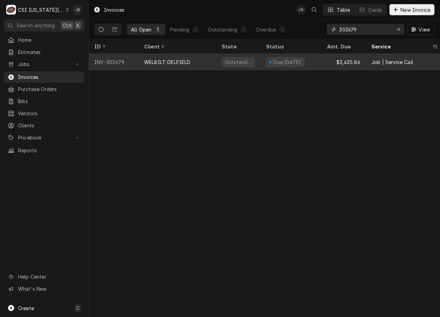
type input "303679"
click at [185, 59] on div "WELBILT-DELFIELD" at bounding box center [167, 62] width 46 height 7
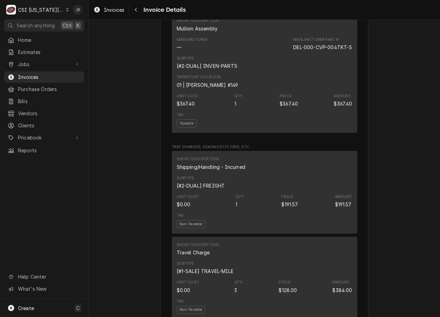
scroll to position [1178, 0]
